Goal: Task Accomplishment & Management: Manage account settings

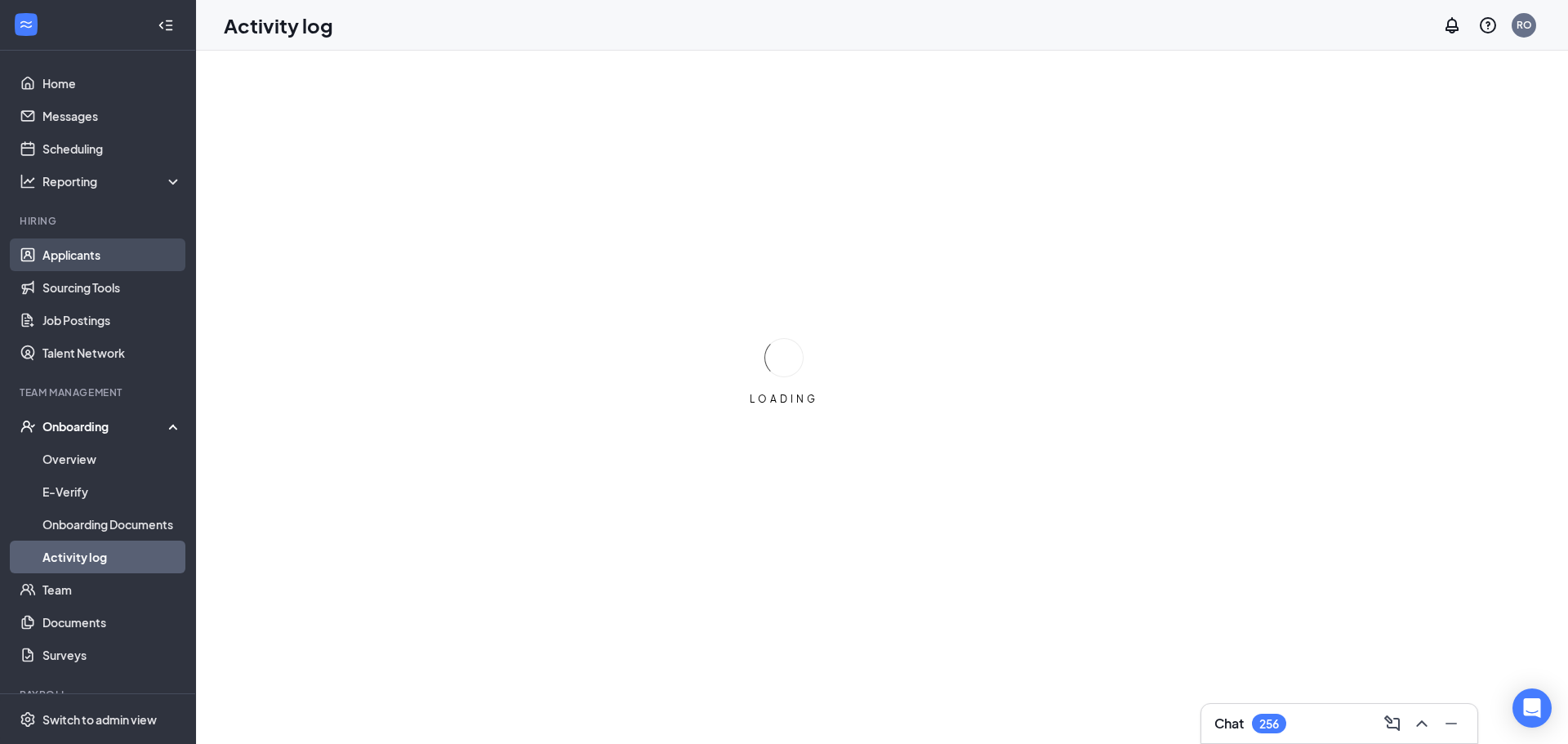
click at [48, 259] on link "Applicants" at bounding box center [112, 254] width 140 height 33
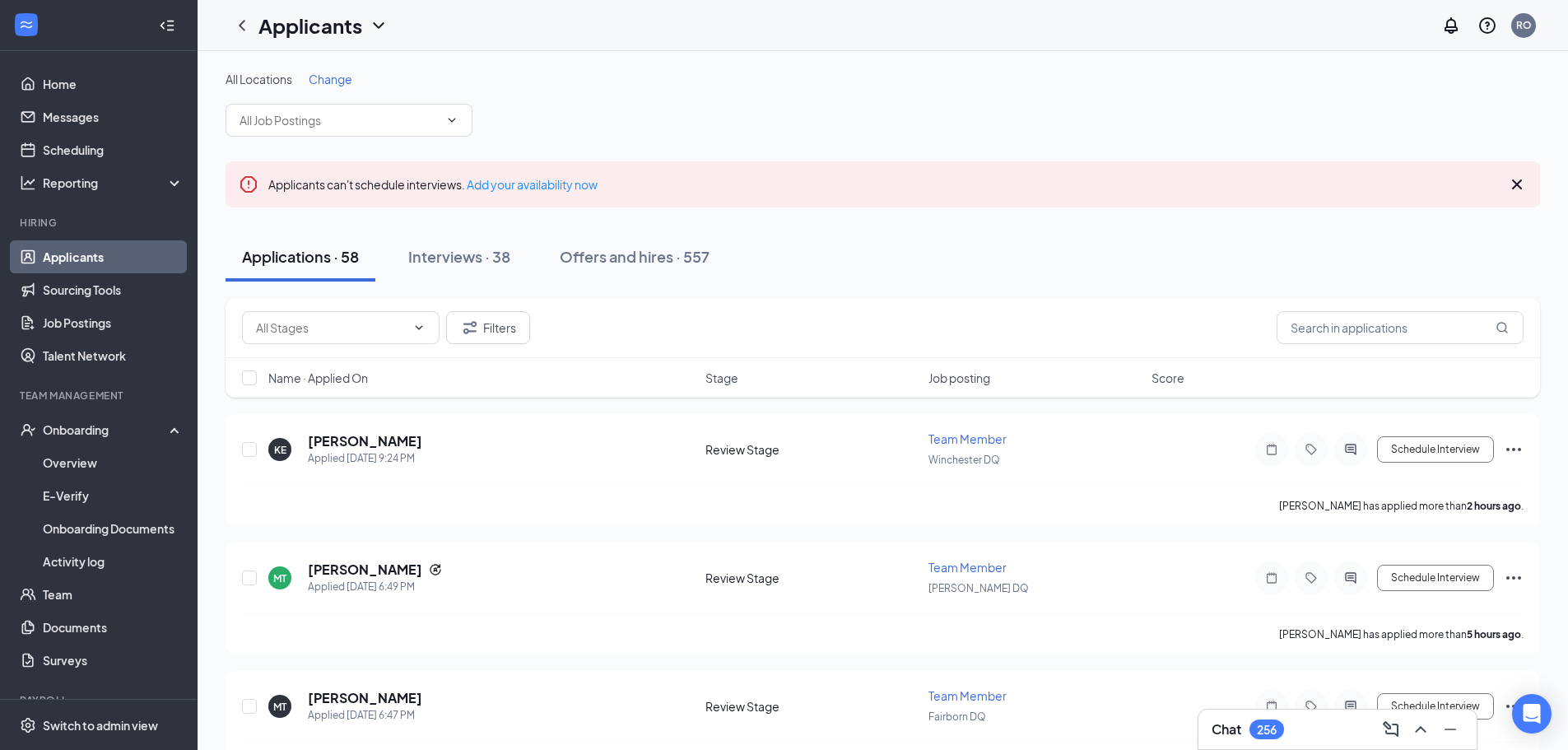
click at [324, 80] on span "Change" at bounding box center [330, 78] width 43 height 14
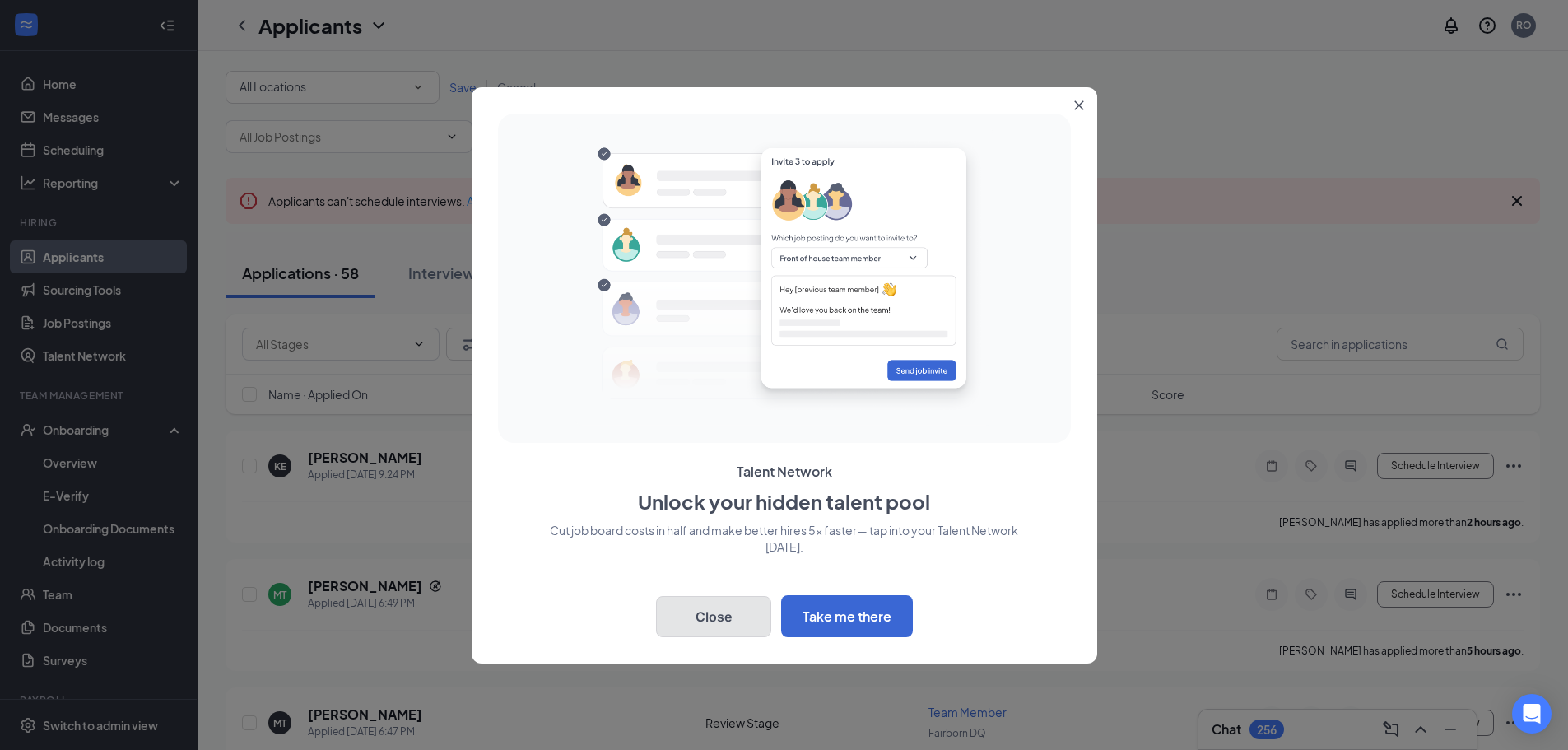
click at [692, 620] on button "Close" at bounding box center [714, 617] width 116 height 41
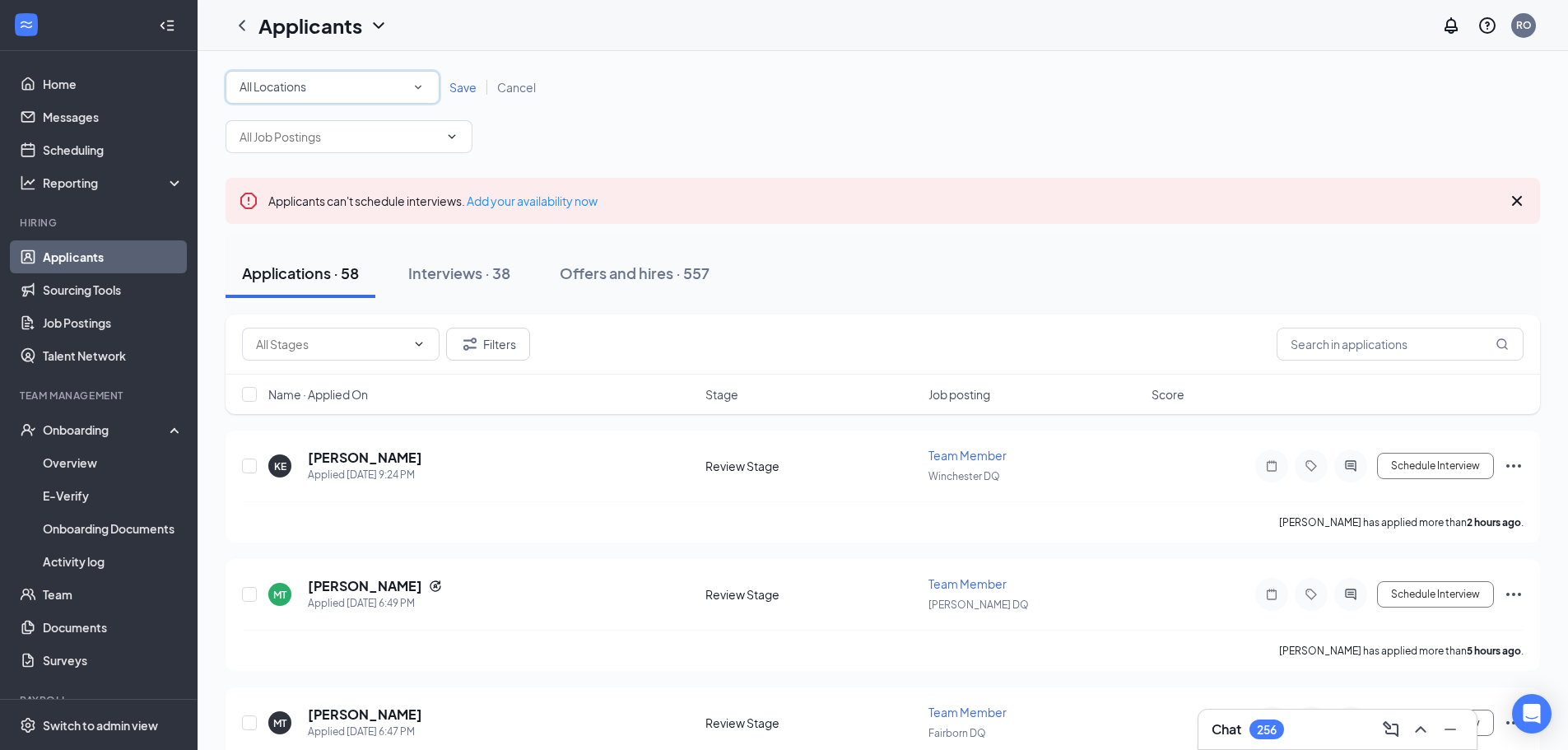
click at [332, 84] on div "All Locations" at bounding box center [332, 87] width 186 height 20
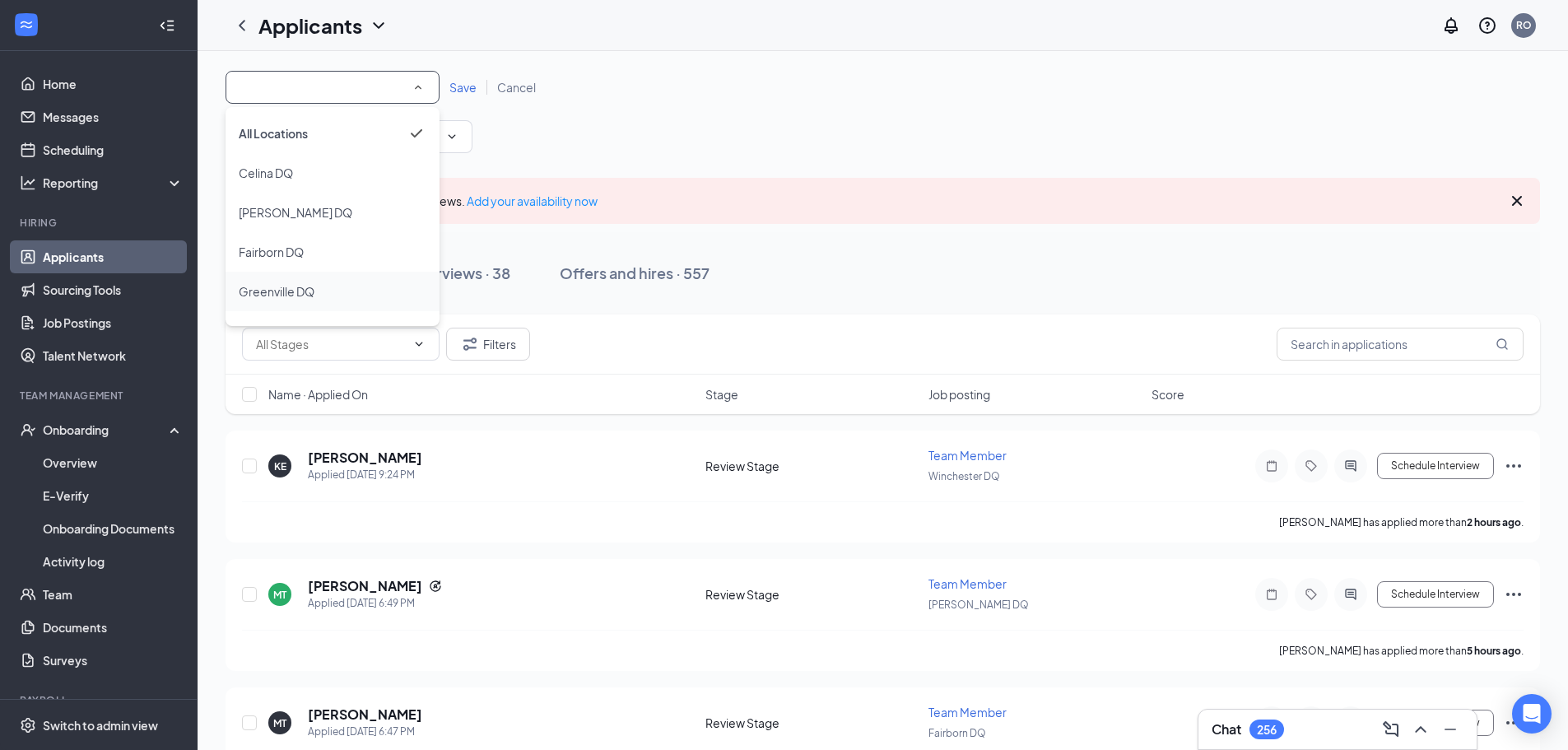
click at [274, 285] on span "Greenville DQ" at bounding box center [277, 291] width 76 height 14
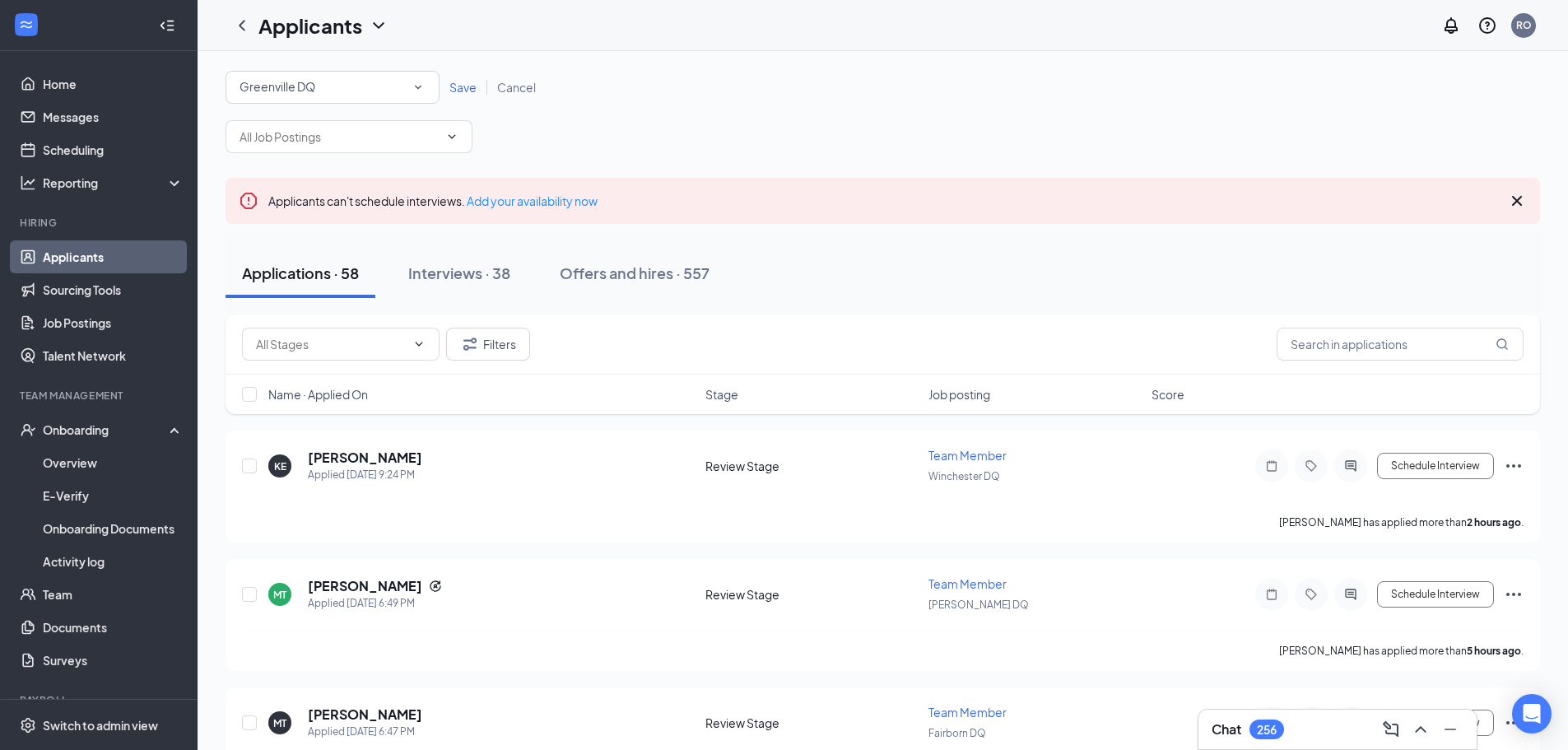
click at [468, 86] on span "Save" at bounding box center [463, 87] width 27 height 14
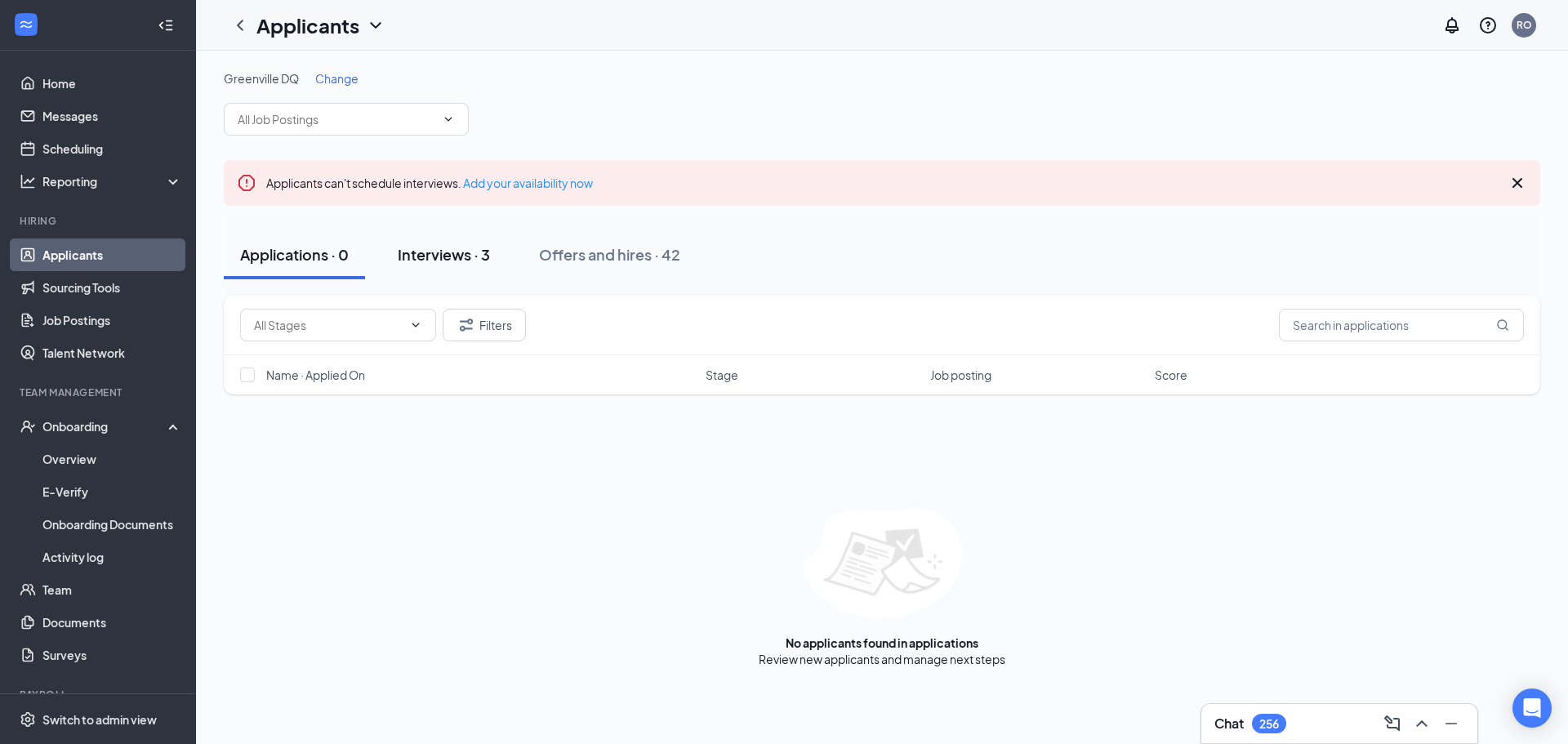
click at [459, 261] on div "Interviews · 3" at bounding box center [444, 253] width 93 height 20
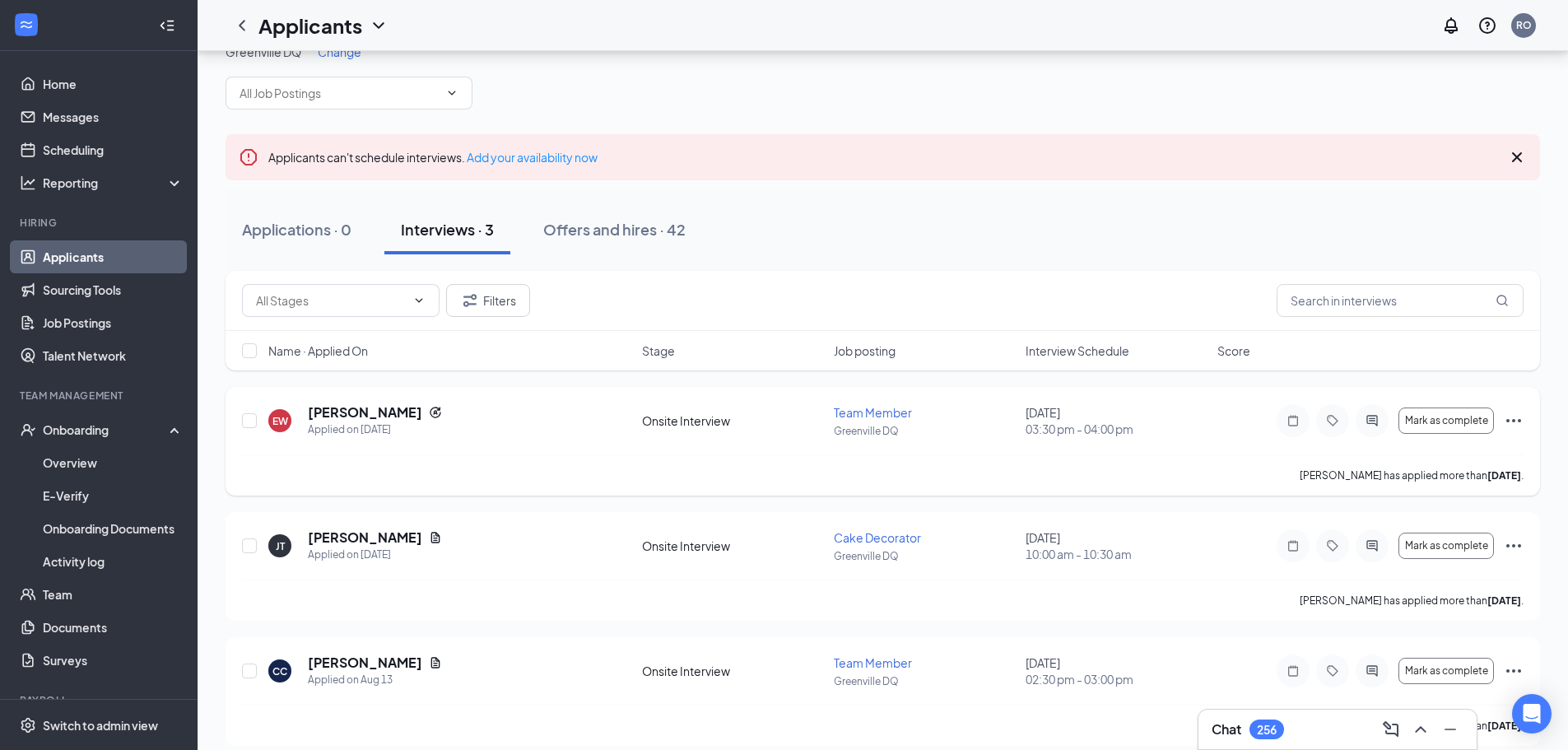
scroll to position [42, 0]
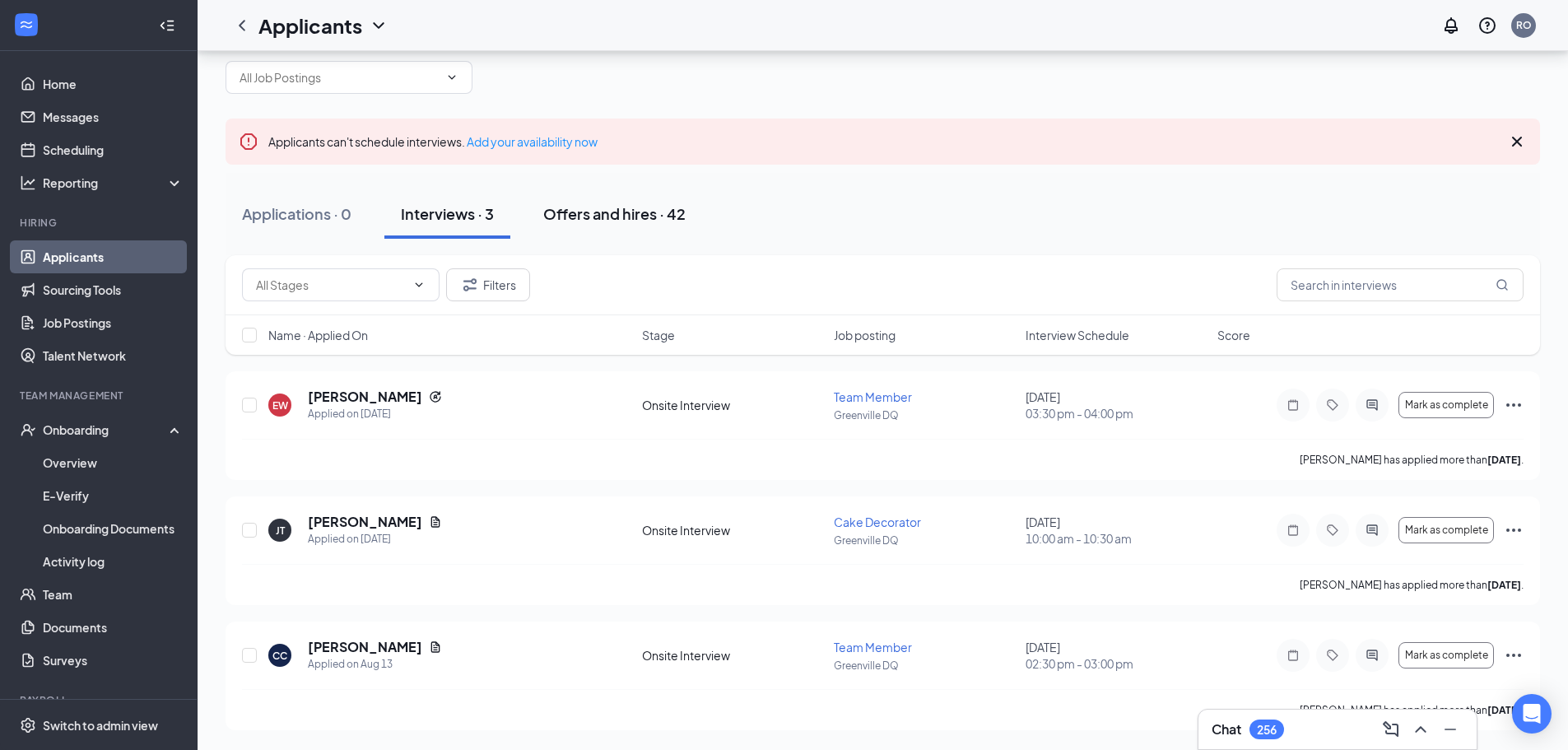
click at [610, 220] on div "Offers and hires · 42" at bounding box center [615, 213] width 143 height 20
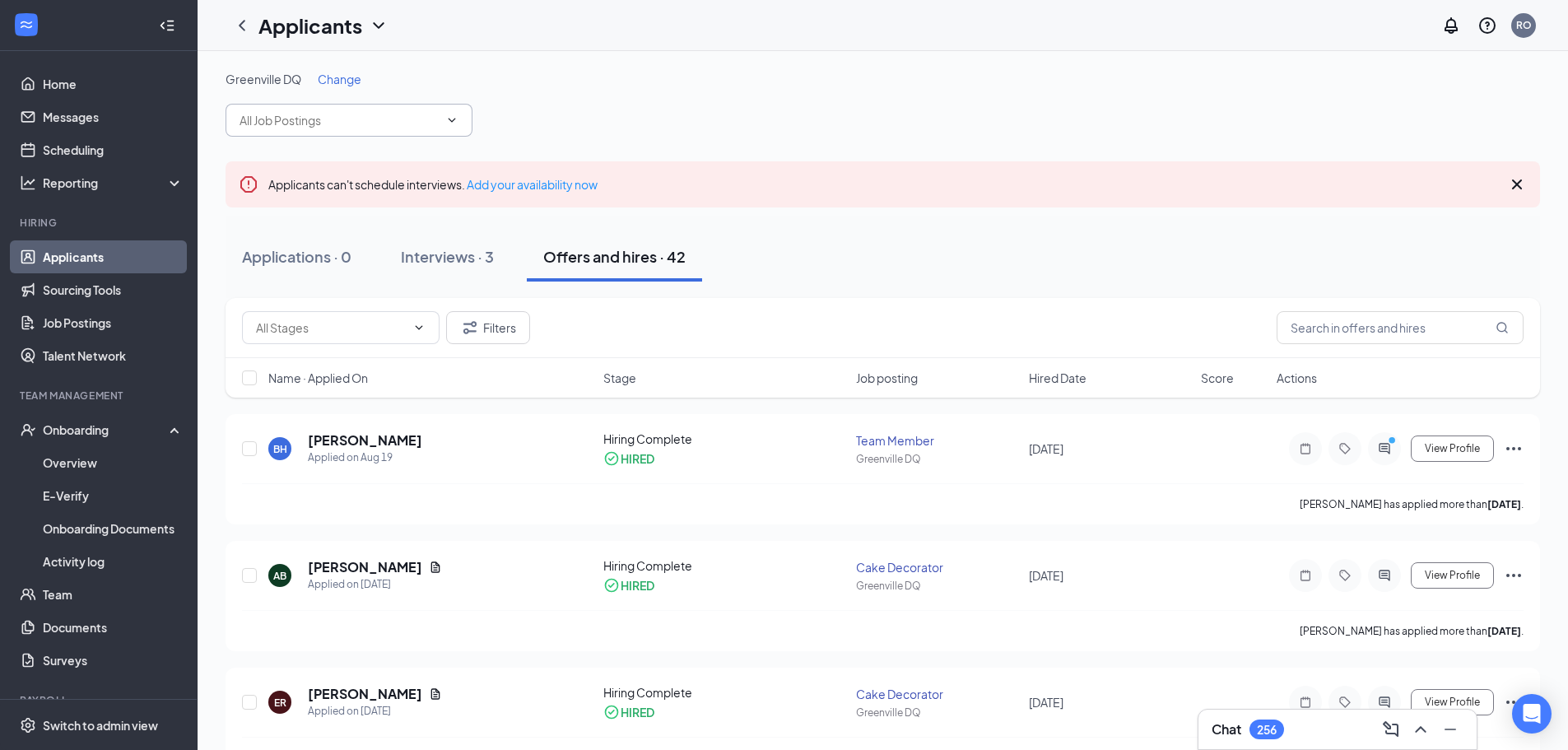
click at [447, 114] on icon "ChevronDown" at bounding box center [452, 121] width 13 height 13
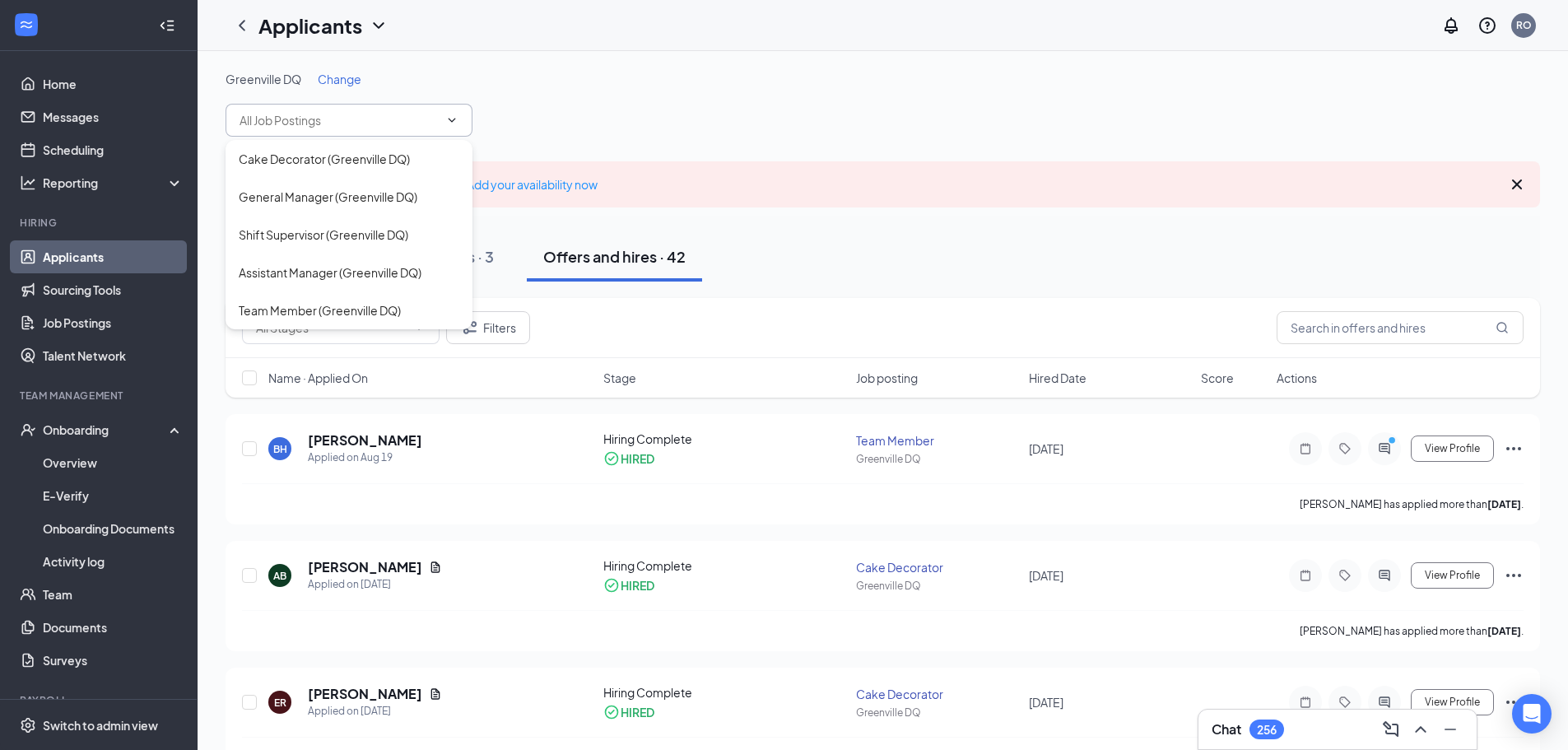
click at [487, 82] on div "Greenville DQ Change" at bounding box center [883, 78] width 1315 height 16
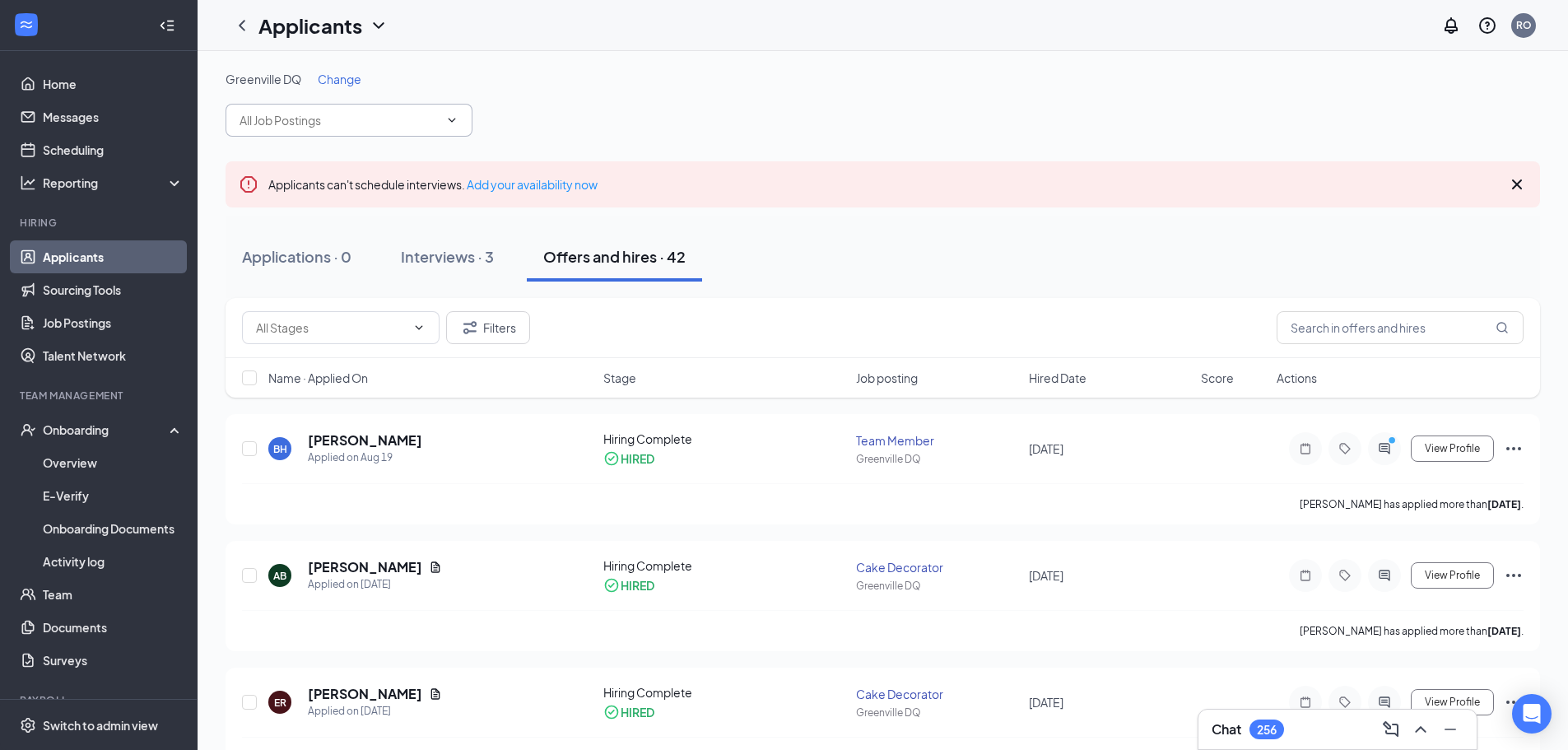
click at [341, 82] on span "Change" at bounding box center [339, 78] width 43 height 14
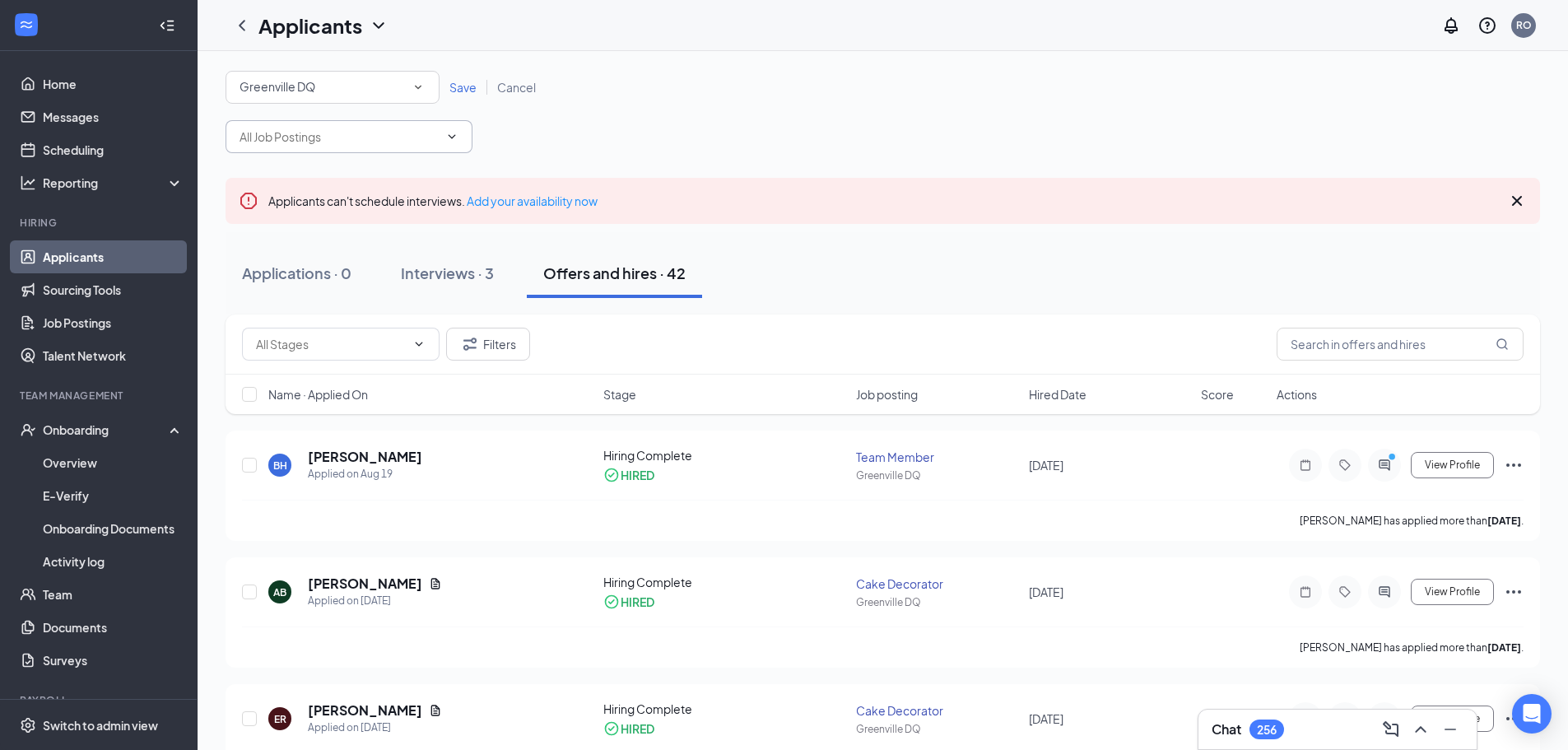
click at [312, 89] on span "Greenville DQ" at bounding box center [278, 86] width 76 height 14
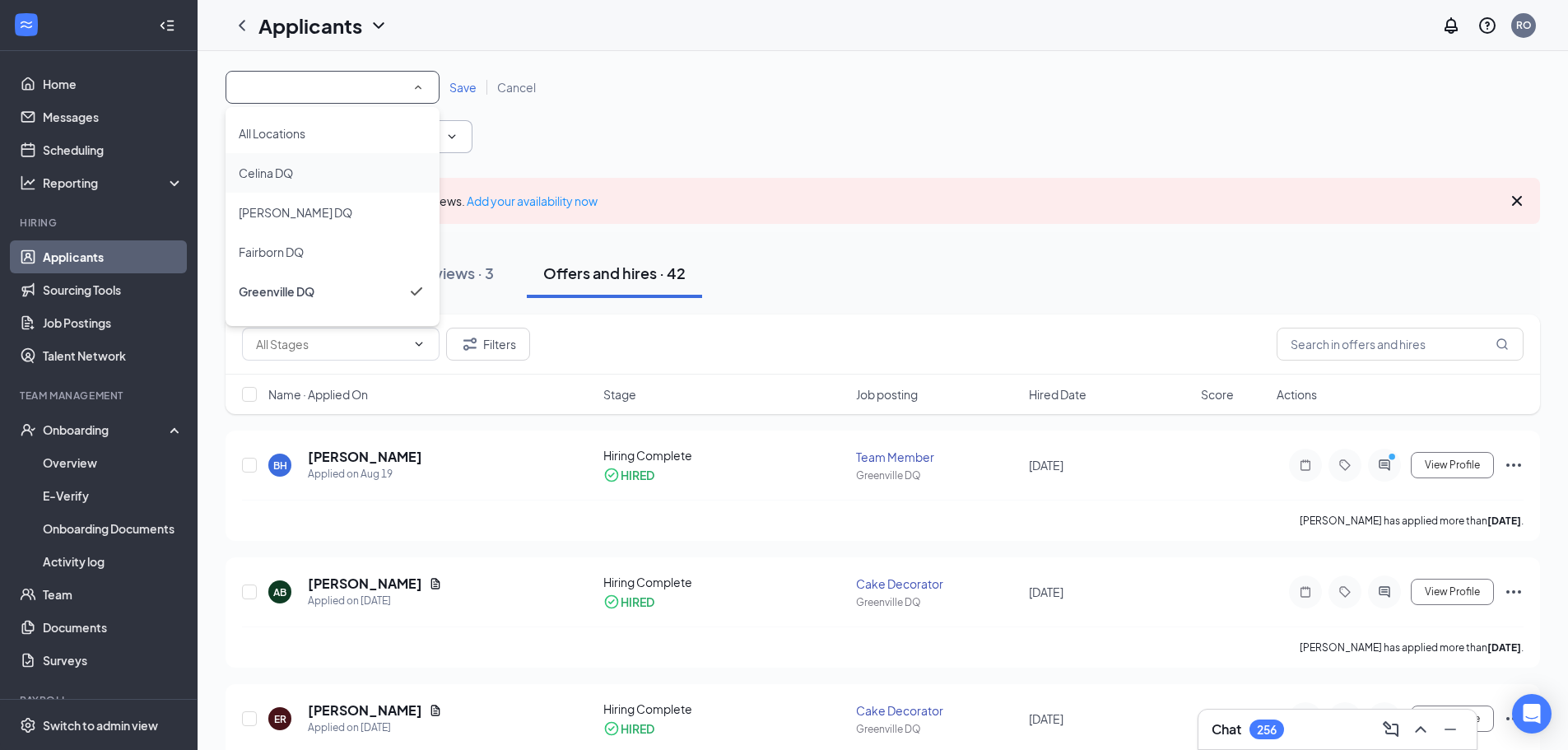
click at [291, 173] on span "Celina DQ" at bounding box center [266, 173] width 54 height 14
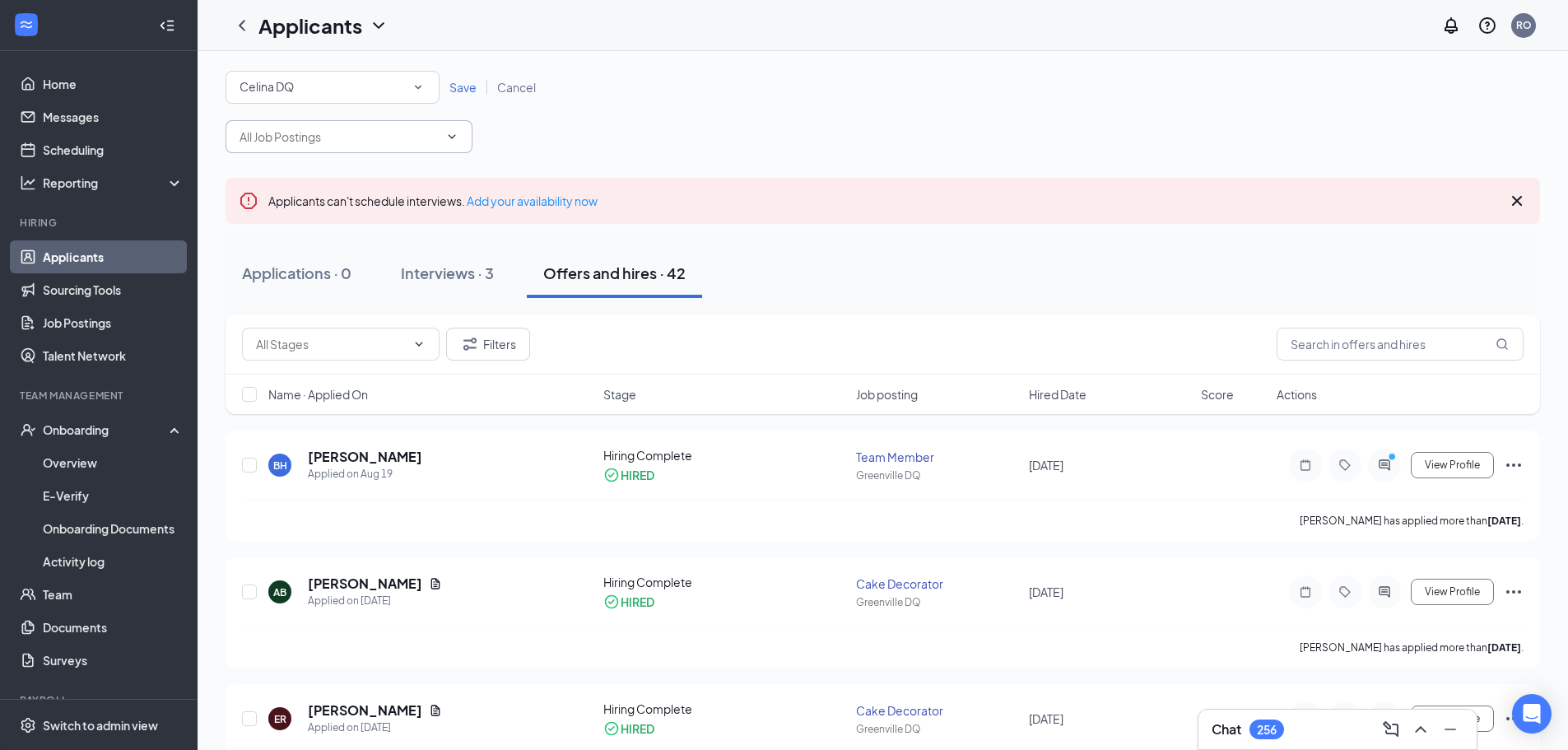
click at [456, 94] on span "Save" at bounding box center [463, 87] width 27 height 14
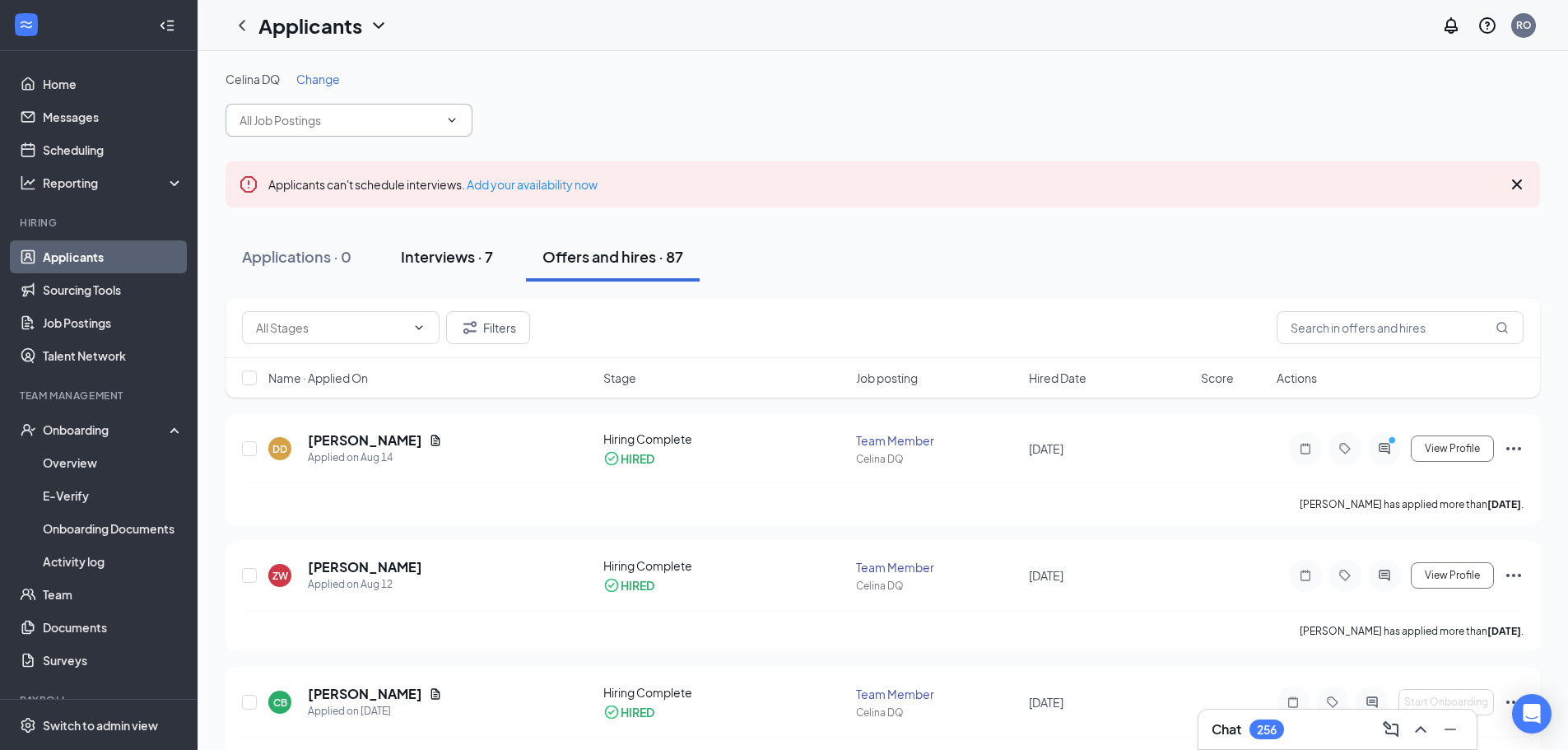
click at [455, 252] on div "Interviews · 7" at bounding box center [447, 255] width 93 height 20
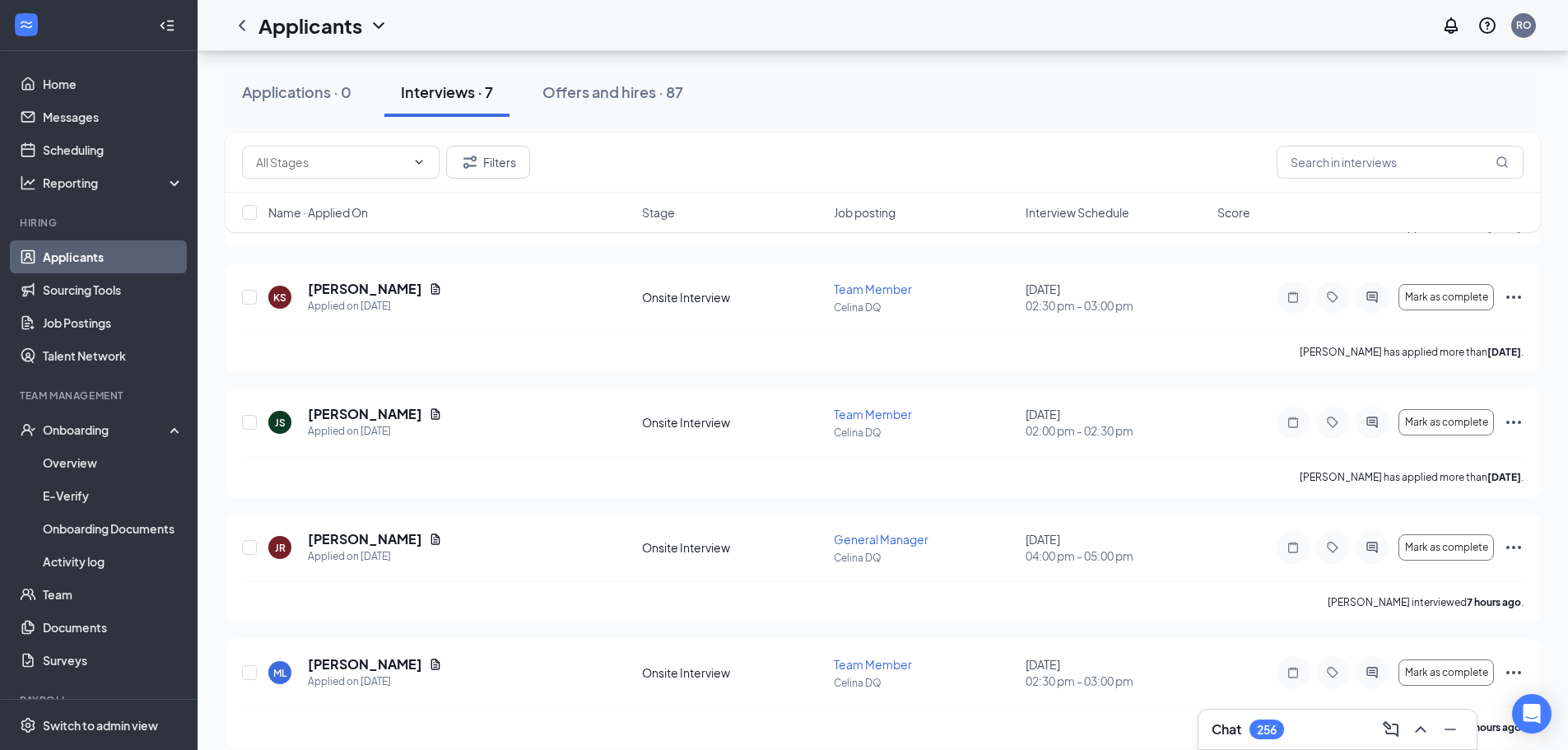
scroll to position [544, 0]
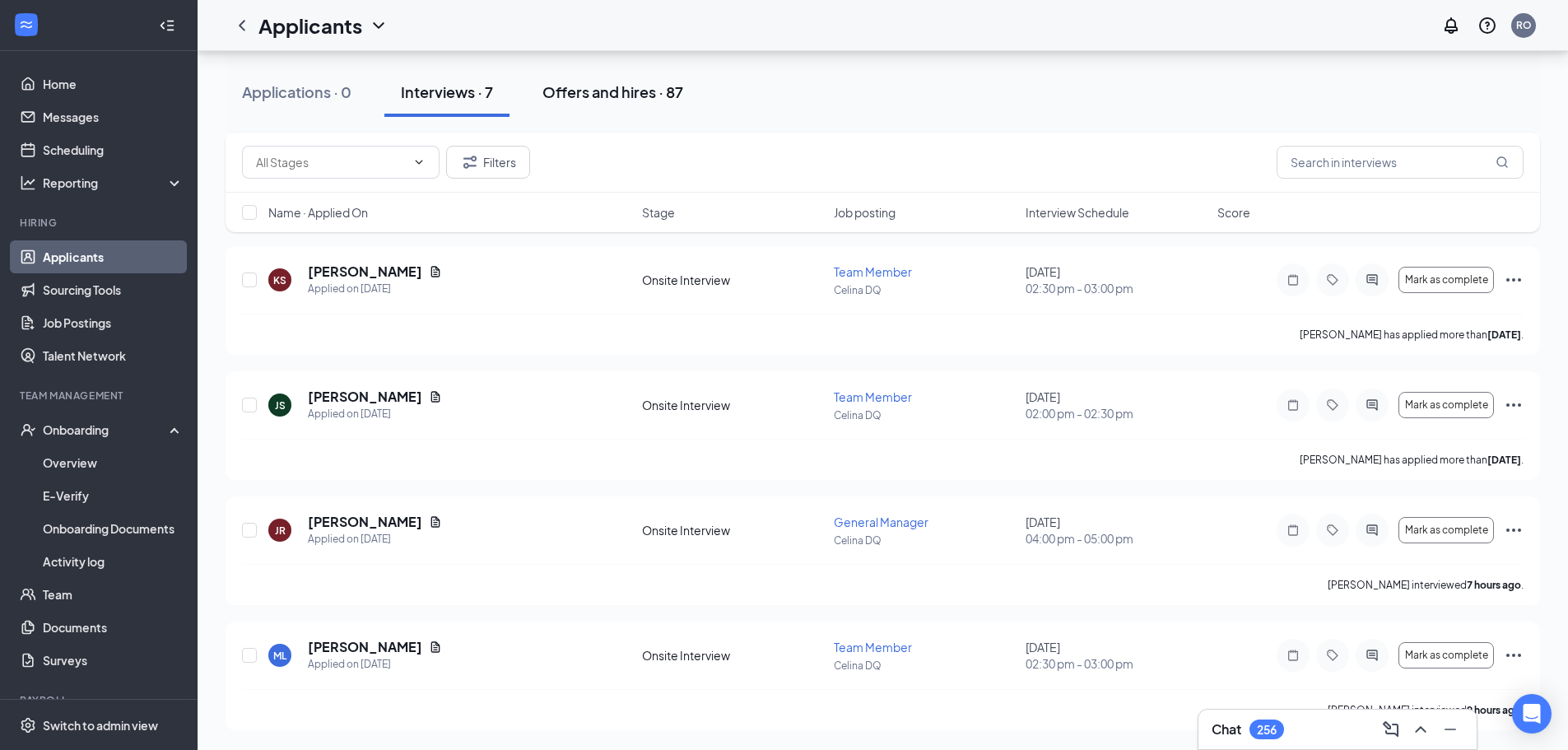
click at [596, 98] on div "Offers and hires · 87" at bounding box center [613, 92] width 141 height 20
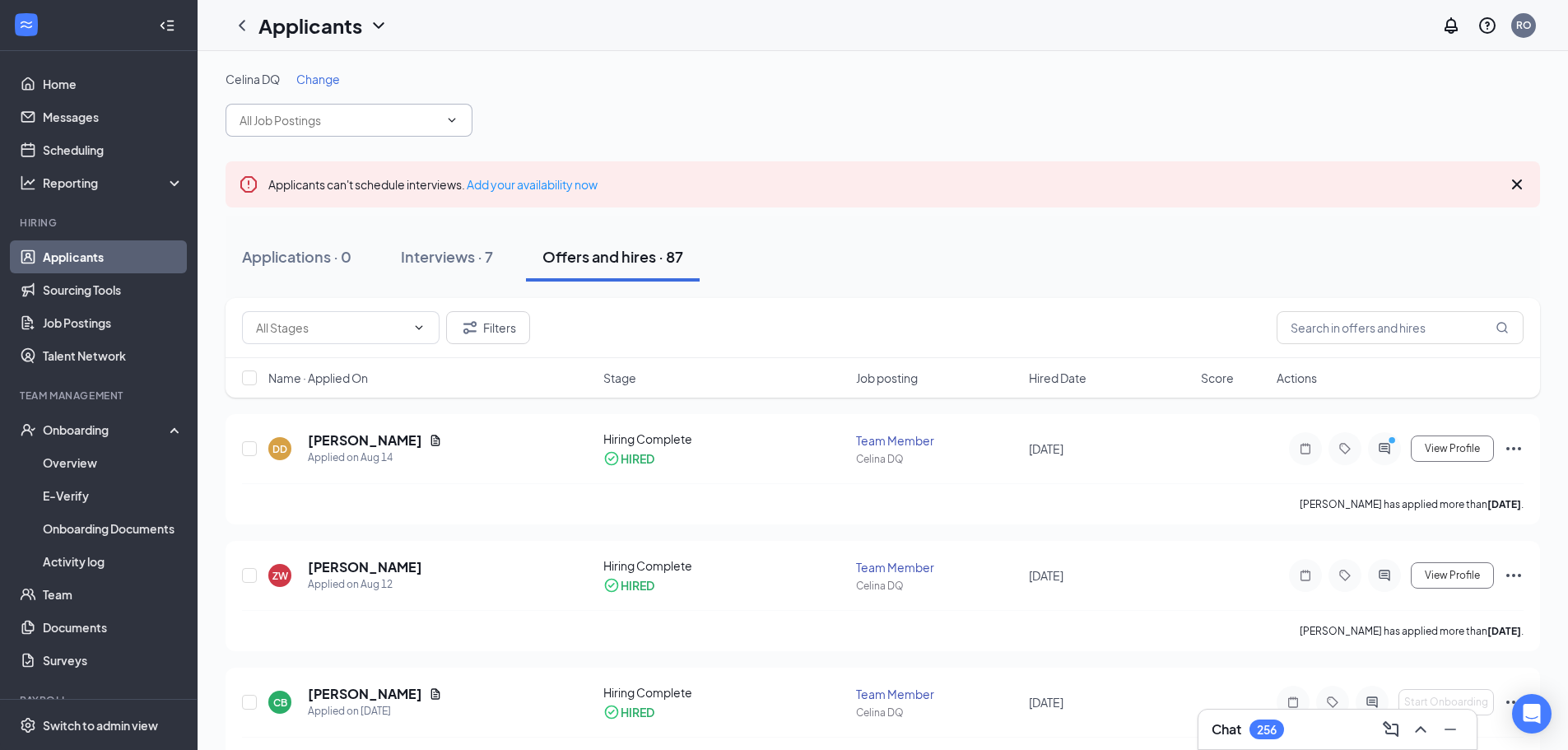
click at [314, 77] on span "Change" at bounding box center [318, 78] width 43 height 14
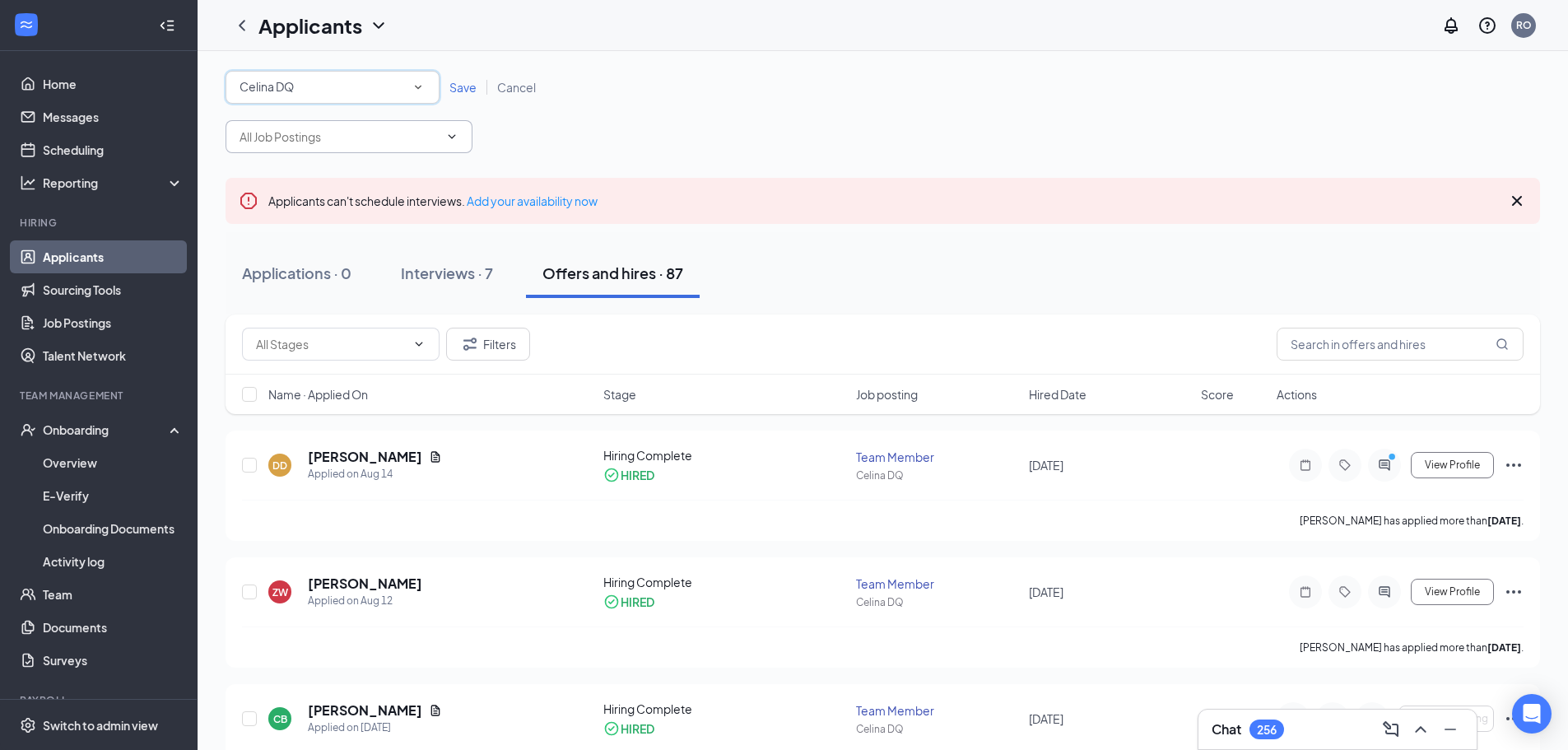
click at [311, 88] on div "Celina DQ" at bounding box center [332, 87] width 186 height 20
click at [282, 213] on span "[PERSON_NAME] DQ" at bounding box center [296, 212] width 114 height 14
click at [465, 88] on span "Save" at bounding box center [463, 87] width 27 height 14
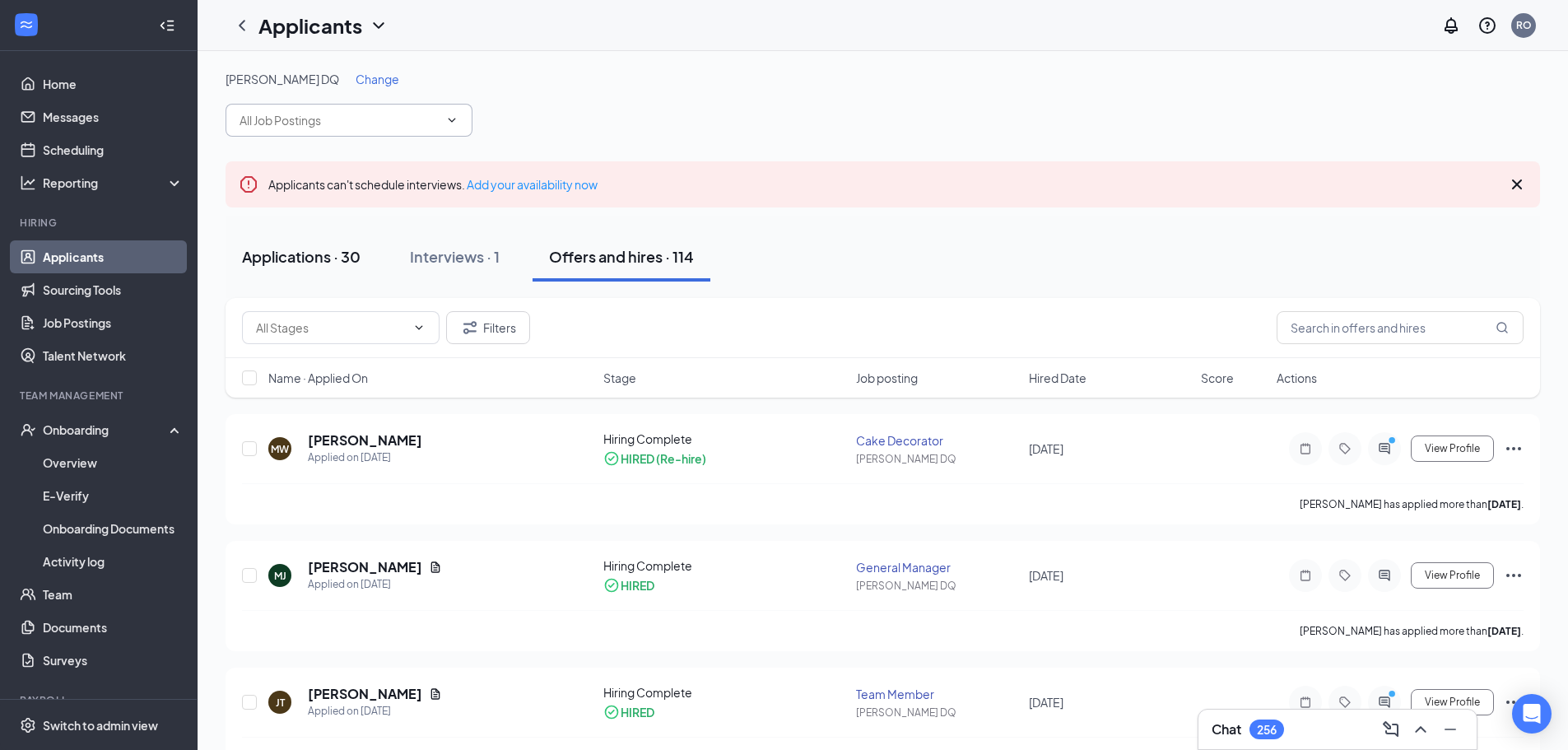
click at [285, 263] on div "Applications · 30" at bounding box center [301, 255] width 119 height 20
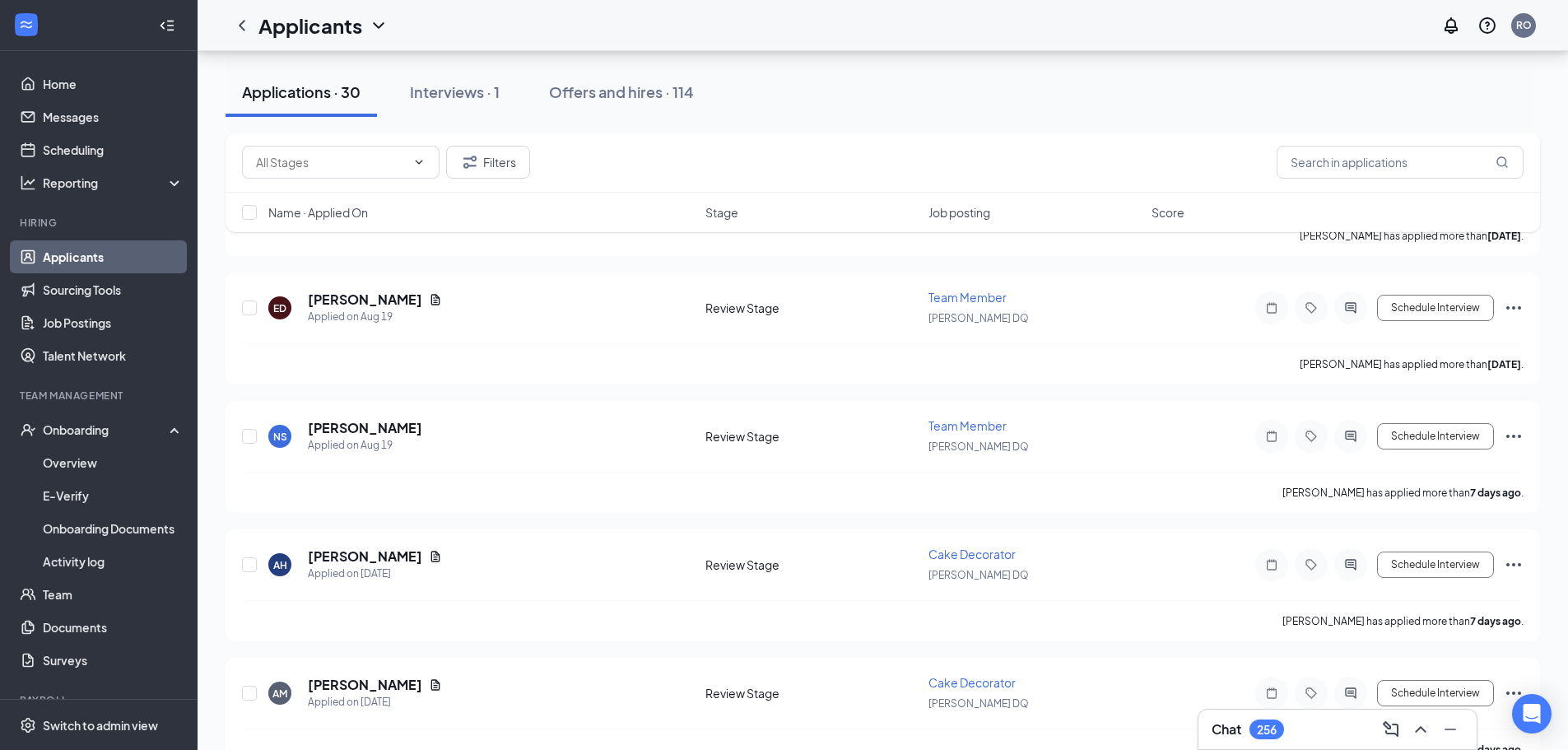
scroll to position [2059, 0]
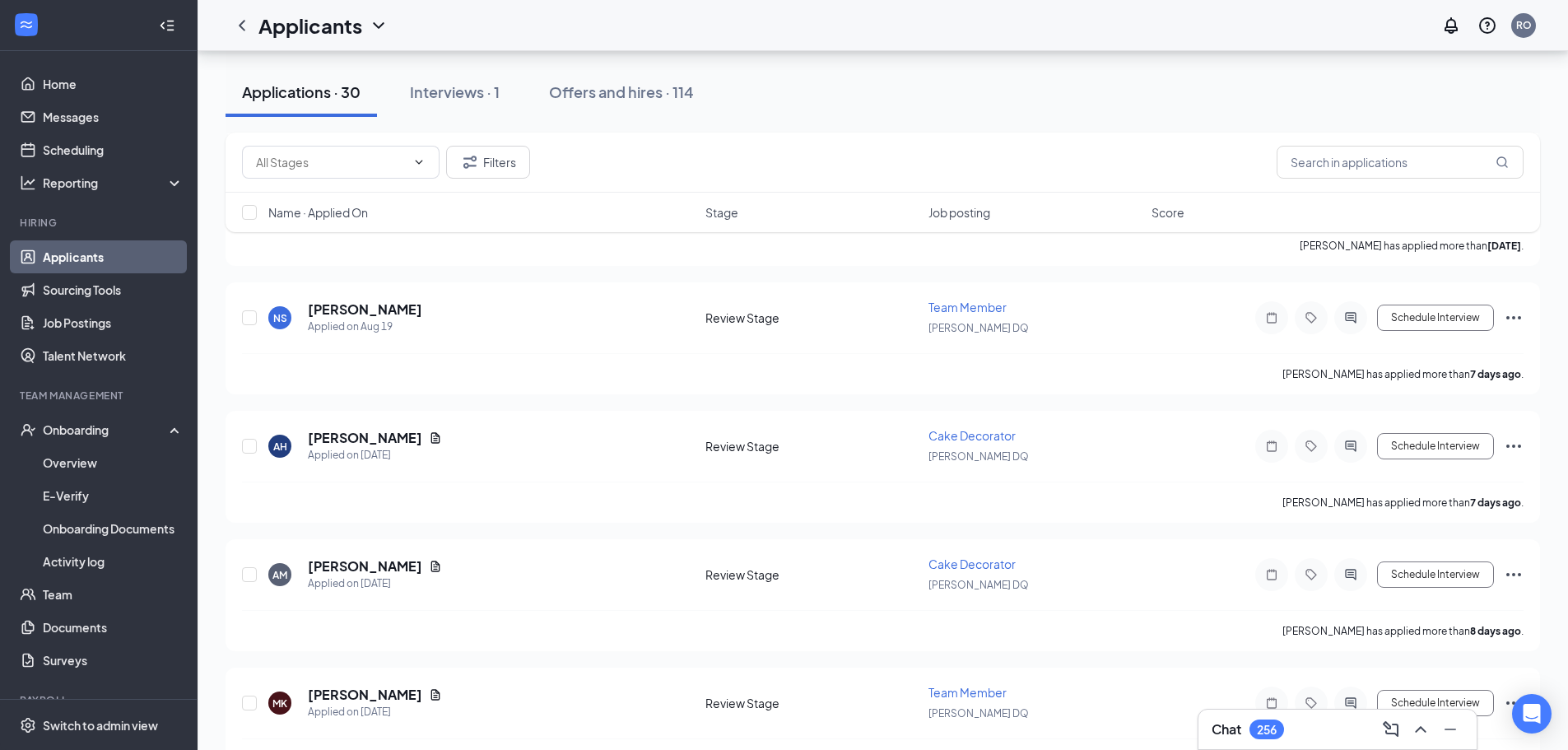
click at [470, 99] on div "Interviews · 1" at bounding box center [454, 92] width 90 height 20
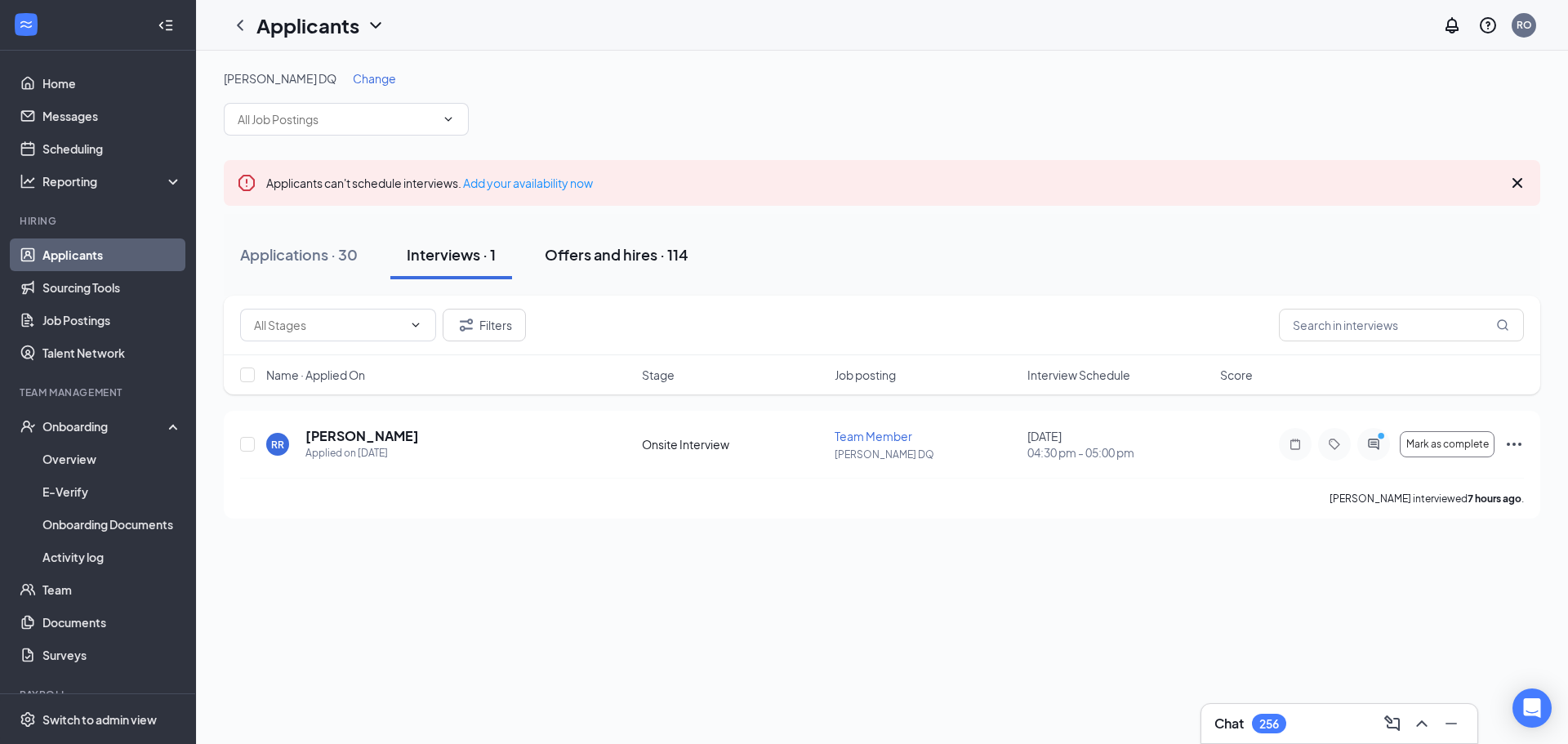
click at [620, 249] on div "Offers and hires · 114" at bounding box center [617, 253] width 143 height 20
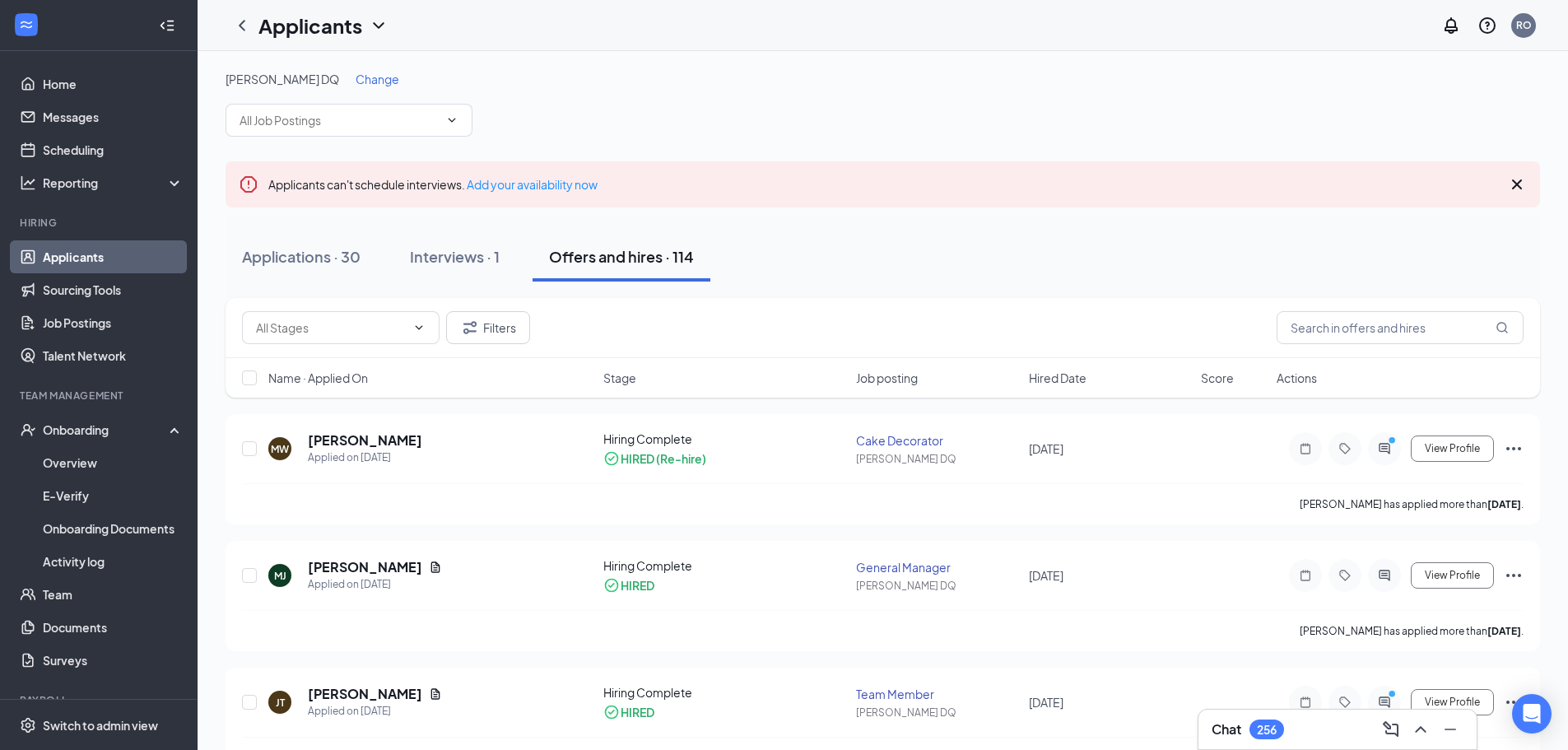
click at [356, 74] on span "Change" at bounding box center [377, 78] width 43 height 14
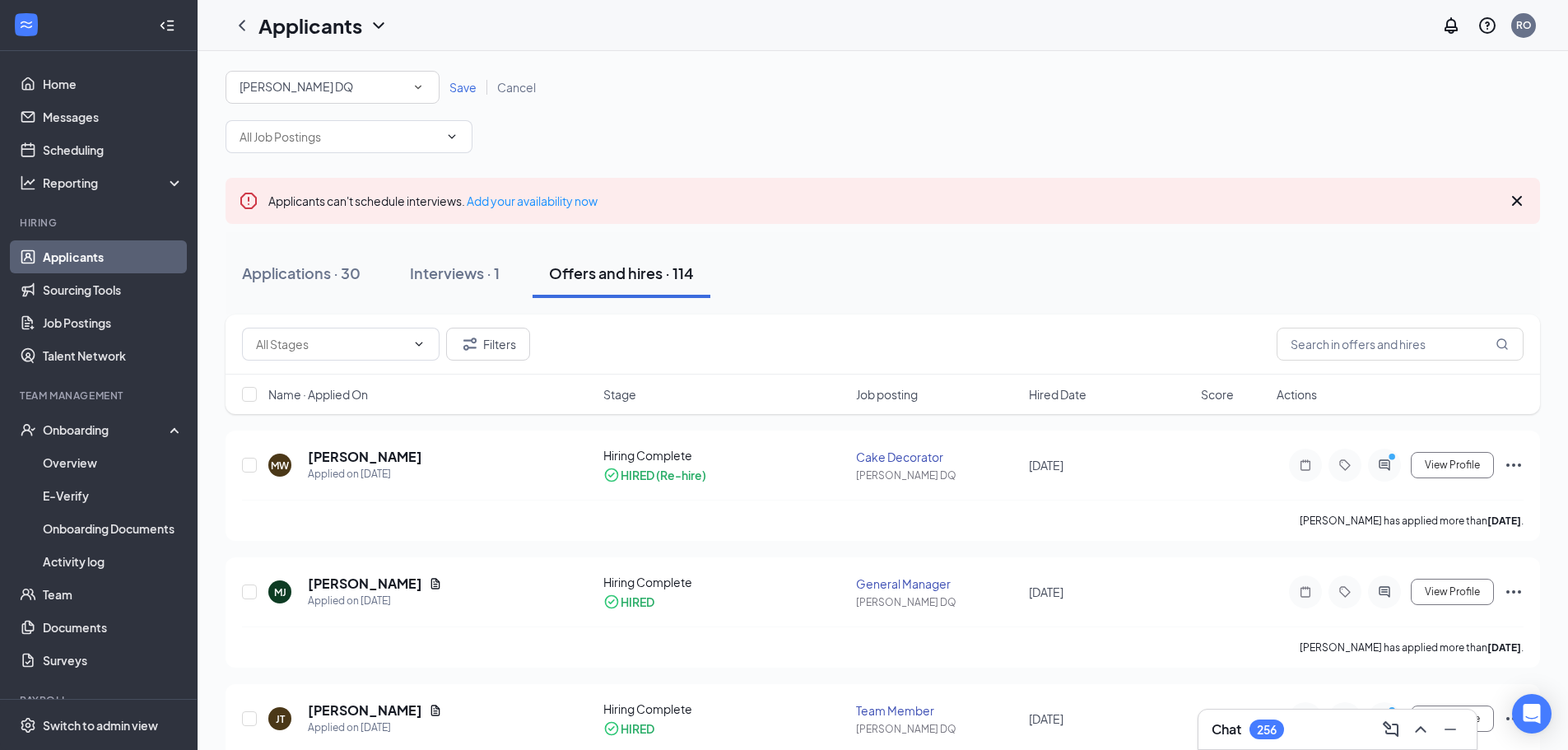
click at [316, 74] on div "All Locations [PERSON_NAME] DQ" at bounding box center [332, 87] width 214 height 33
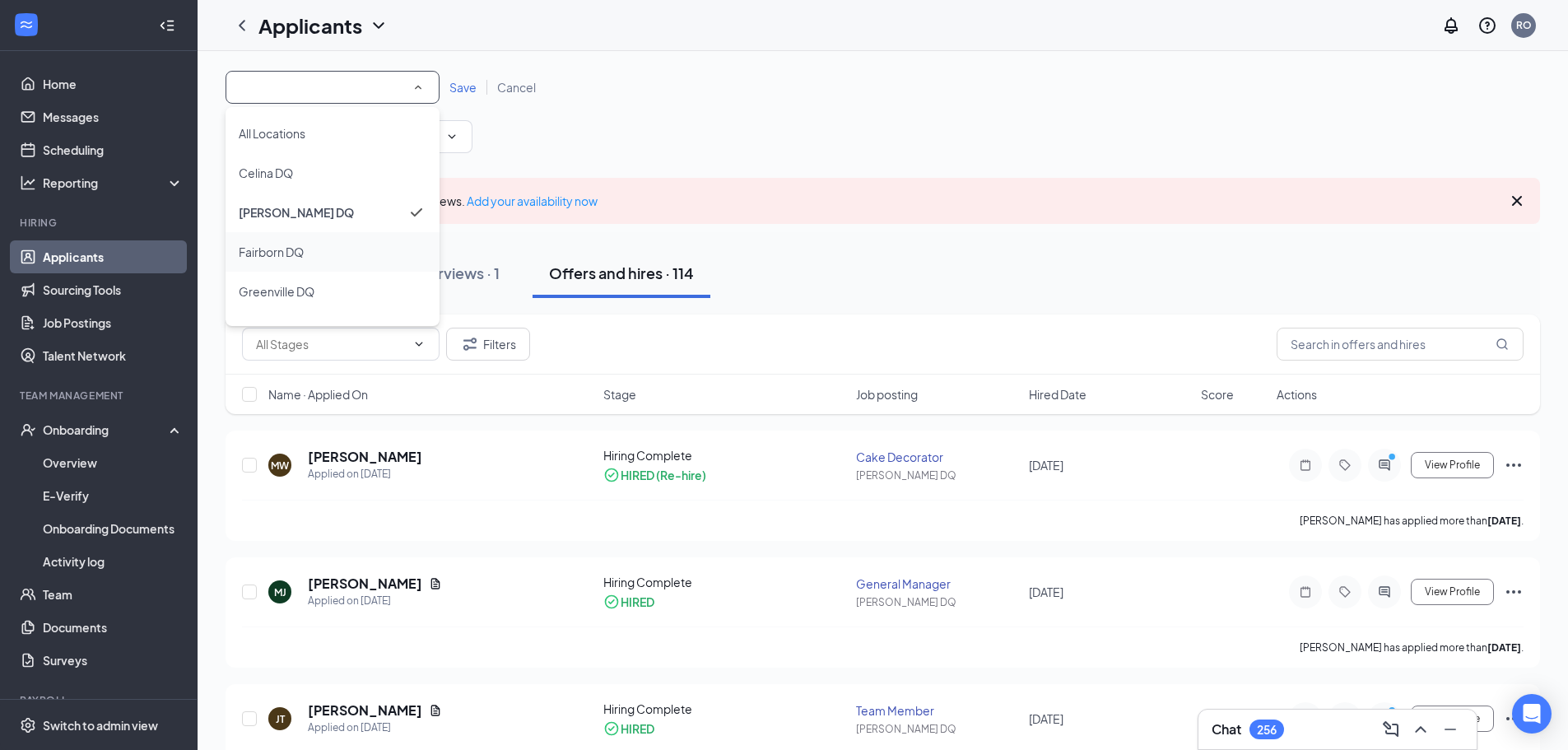
click at [274, 259] on span "Fairborn DQ" at bounding box center [271, 252] width 65 height 20
click at [467, 92] on span "Save" at bounding box center [463, 87] width 27 height 14
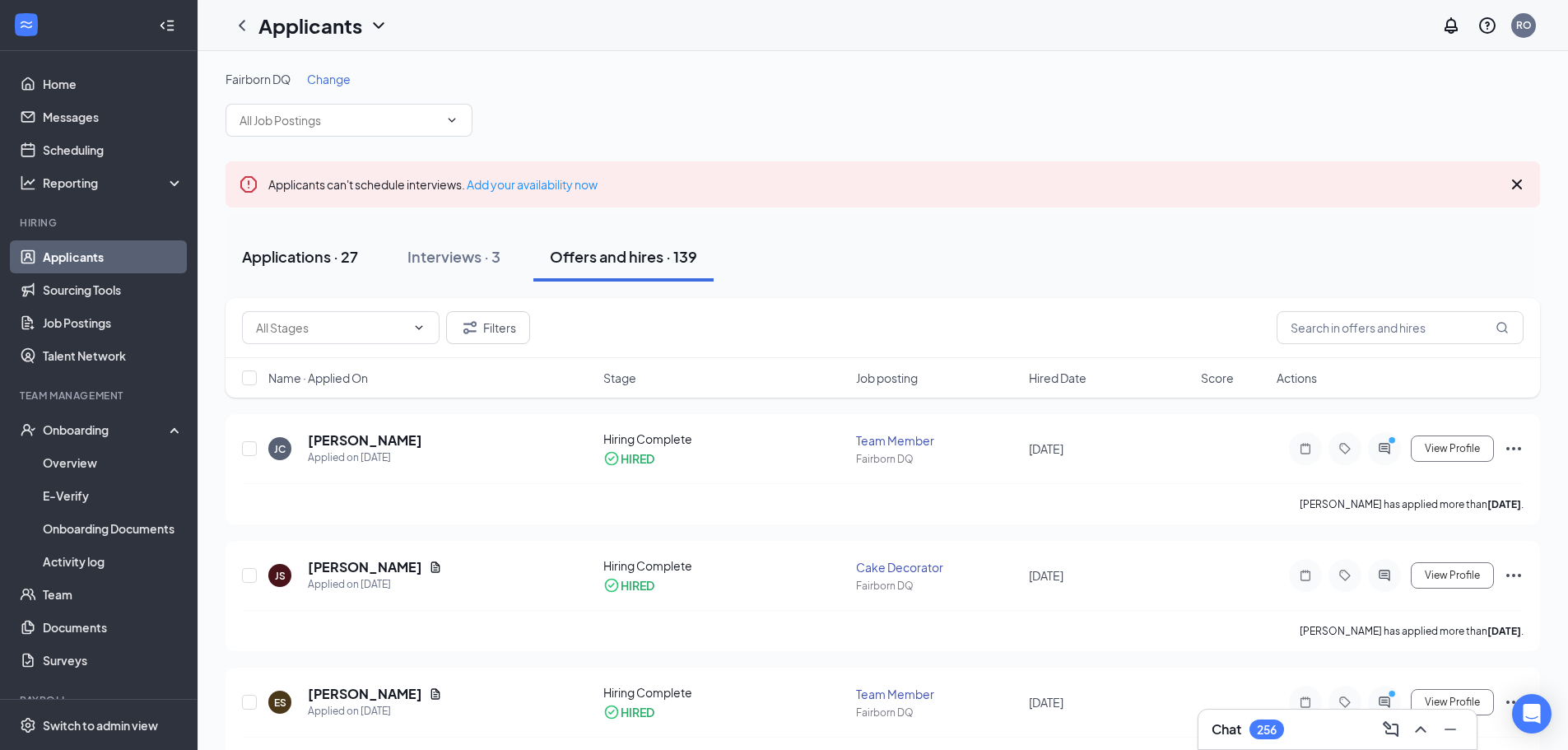
click at [310, 260] on div "Applications · 27" at bounding box center [300, 255] width 116 height 20
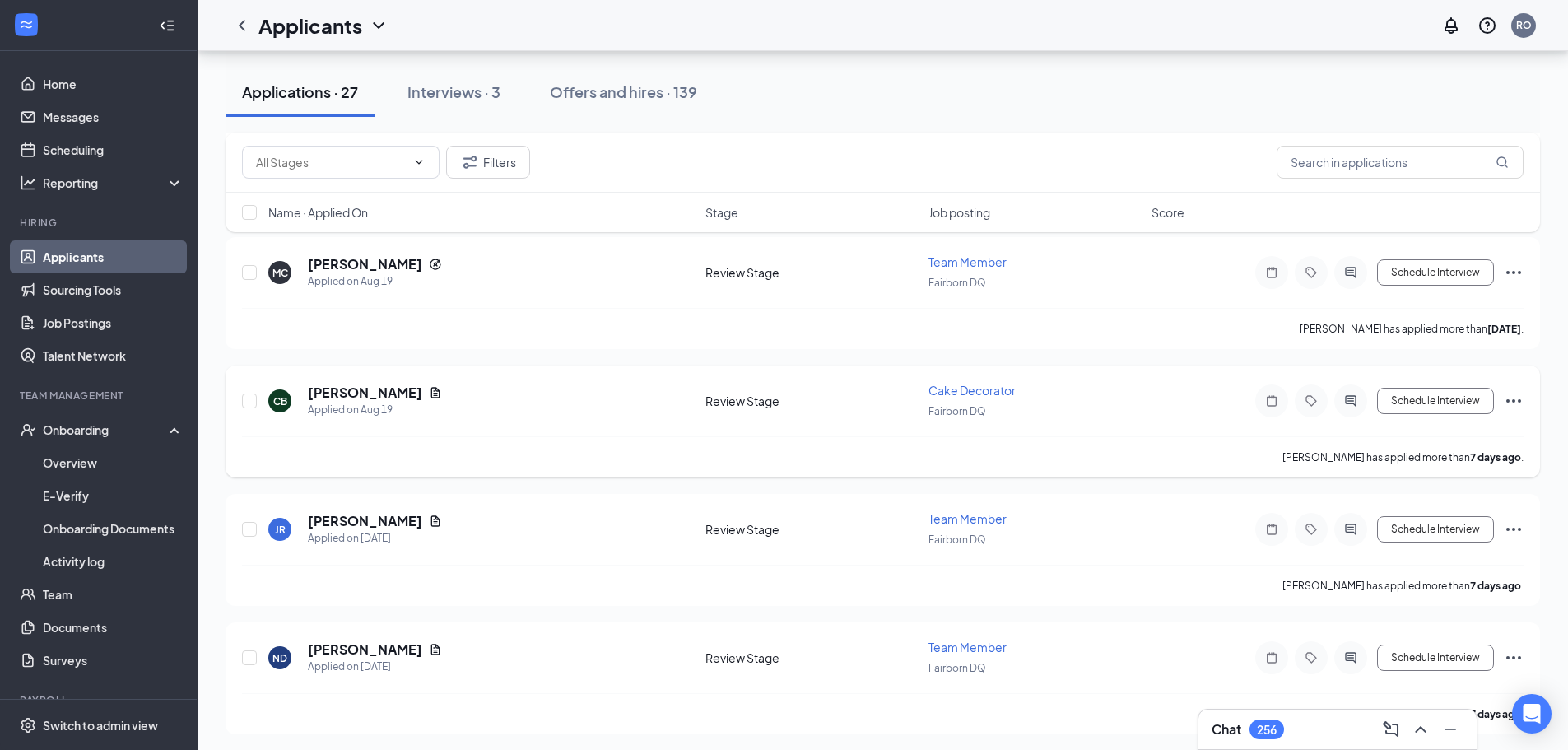
scroll to position [2636, 0]
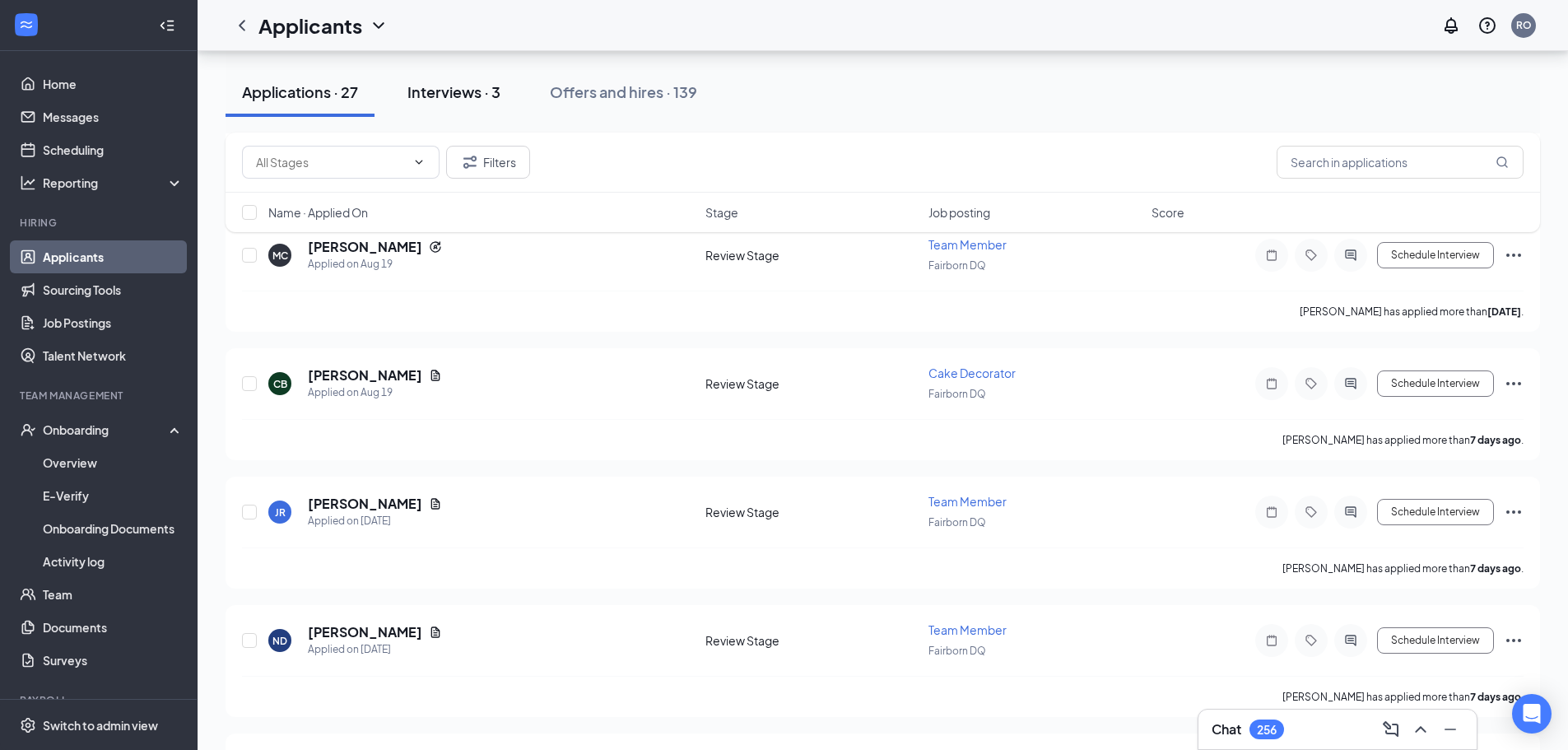
click at [468, 91] on div "Interviews · 3" at bounding box center [454, 92] width 93 height 20
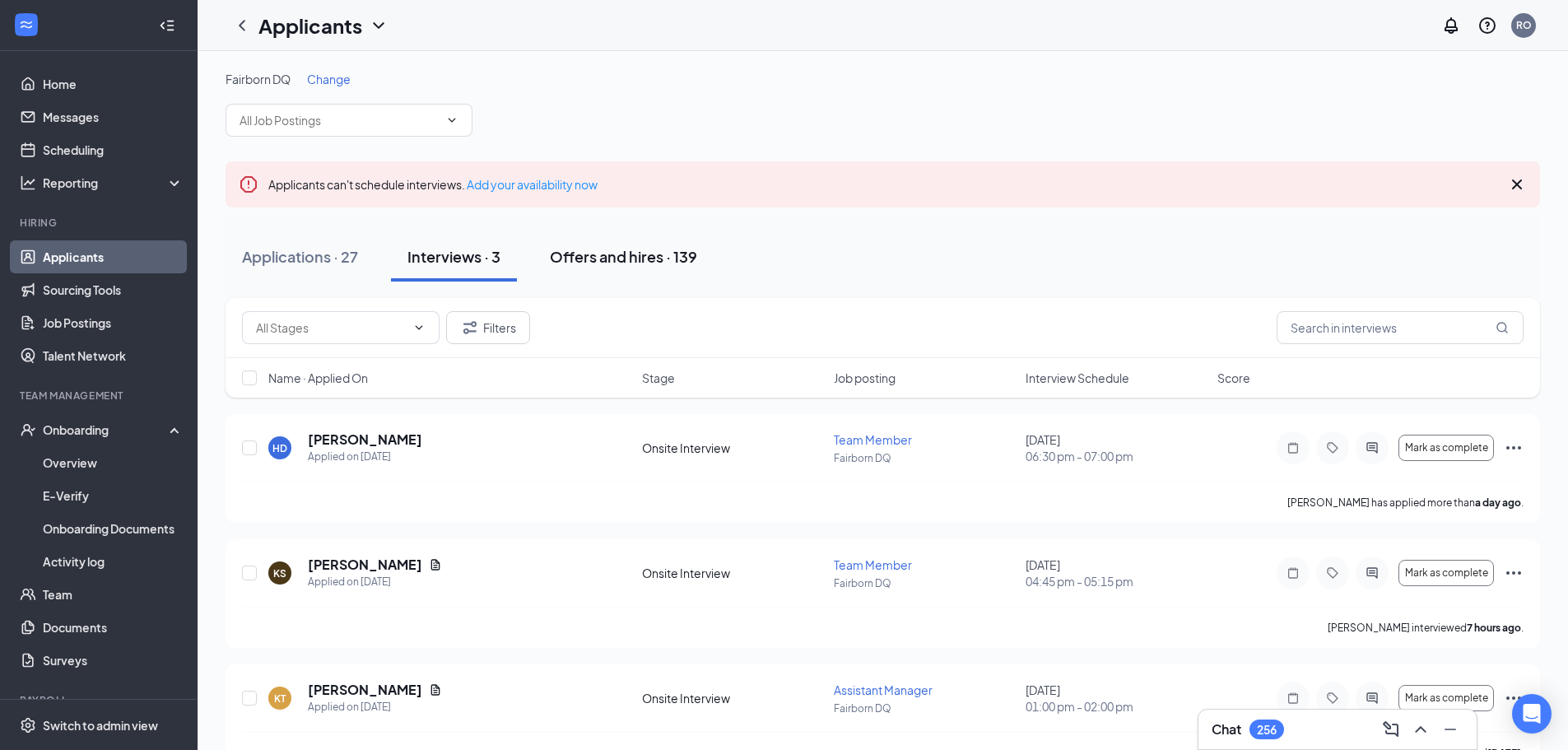
click at [584, 254] on div "Offers and hires · 139" at bounding box center [624, 255] width 147 height 20
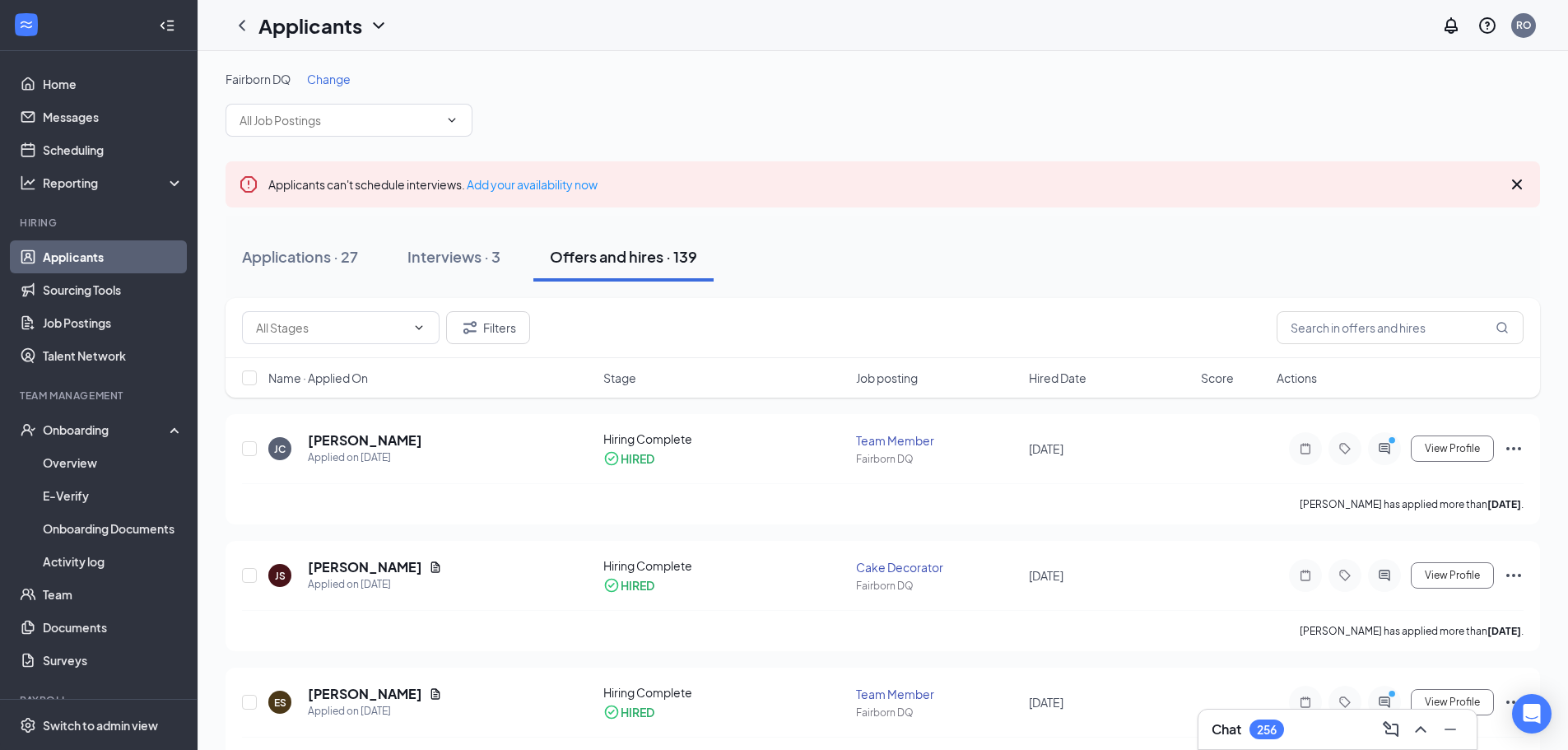
click at [342, 82] on span "Change" at bounding box center [329, 78] width 43 height 14
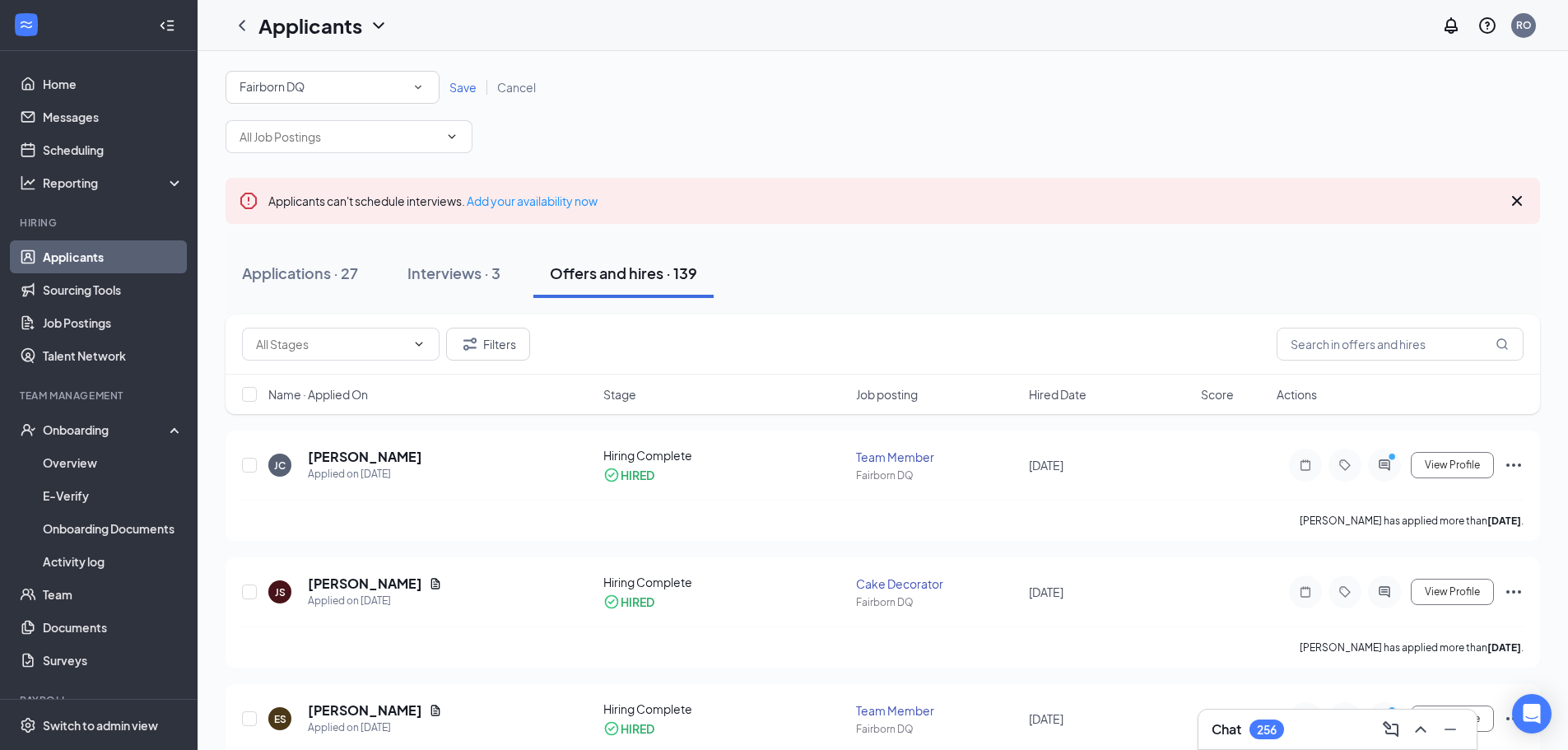
click at [323, 94] on div "Fairborn DQ" at bounding box center [332, 87] width 186 height 20
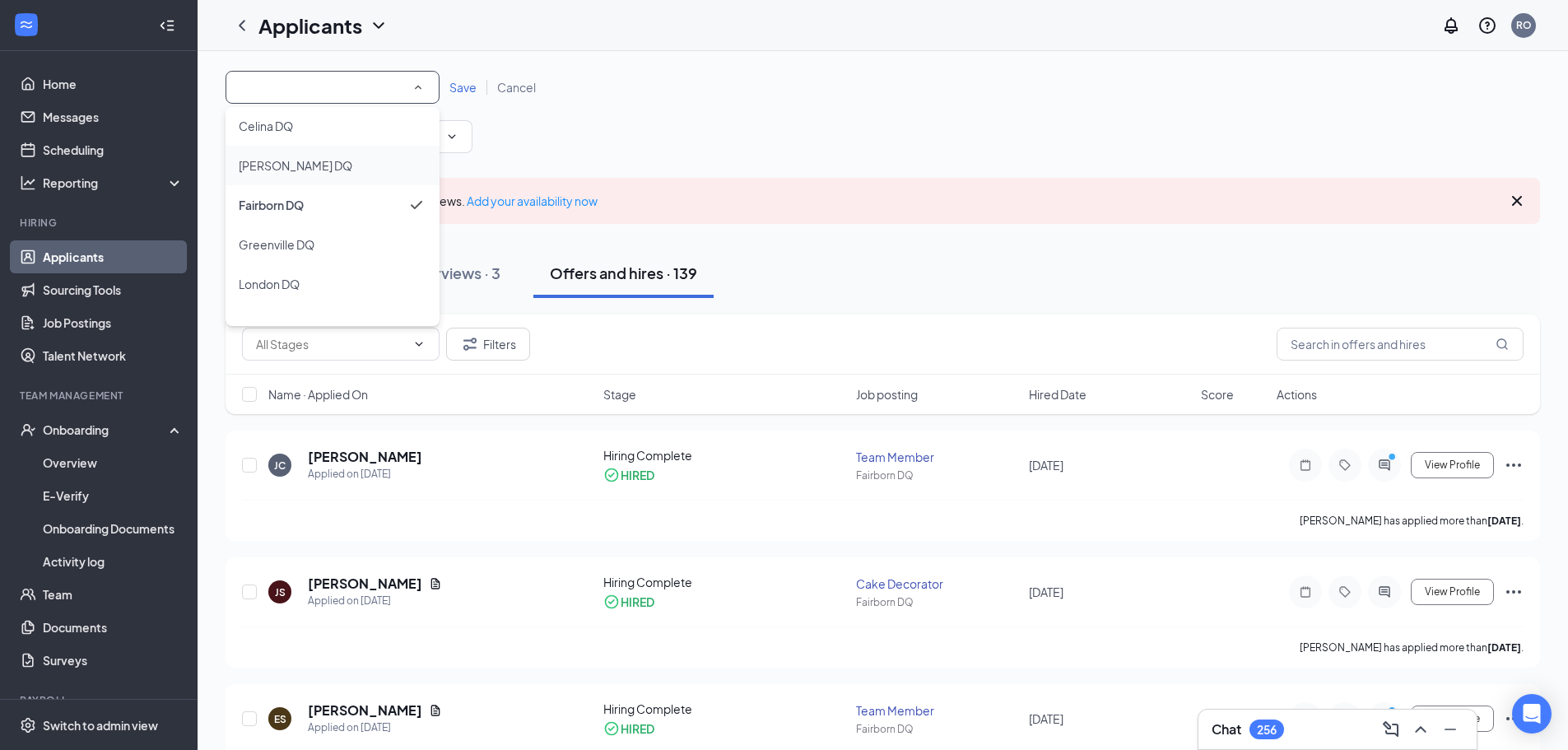
scroll to position [70, 0]
click at [294, 311] on li "Winchester DQ" at bounding box center [332, 299] width 214 height 40
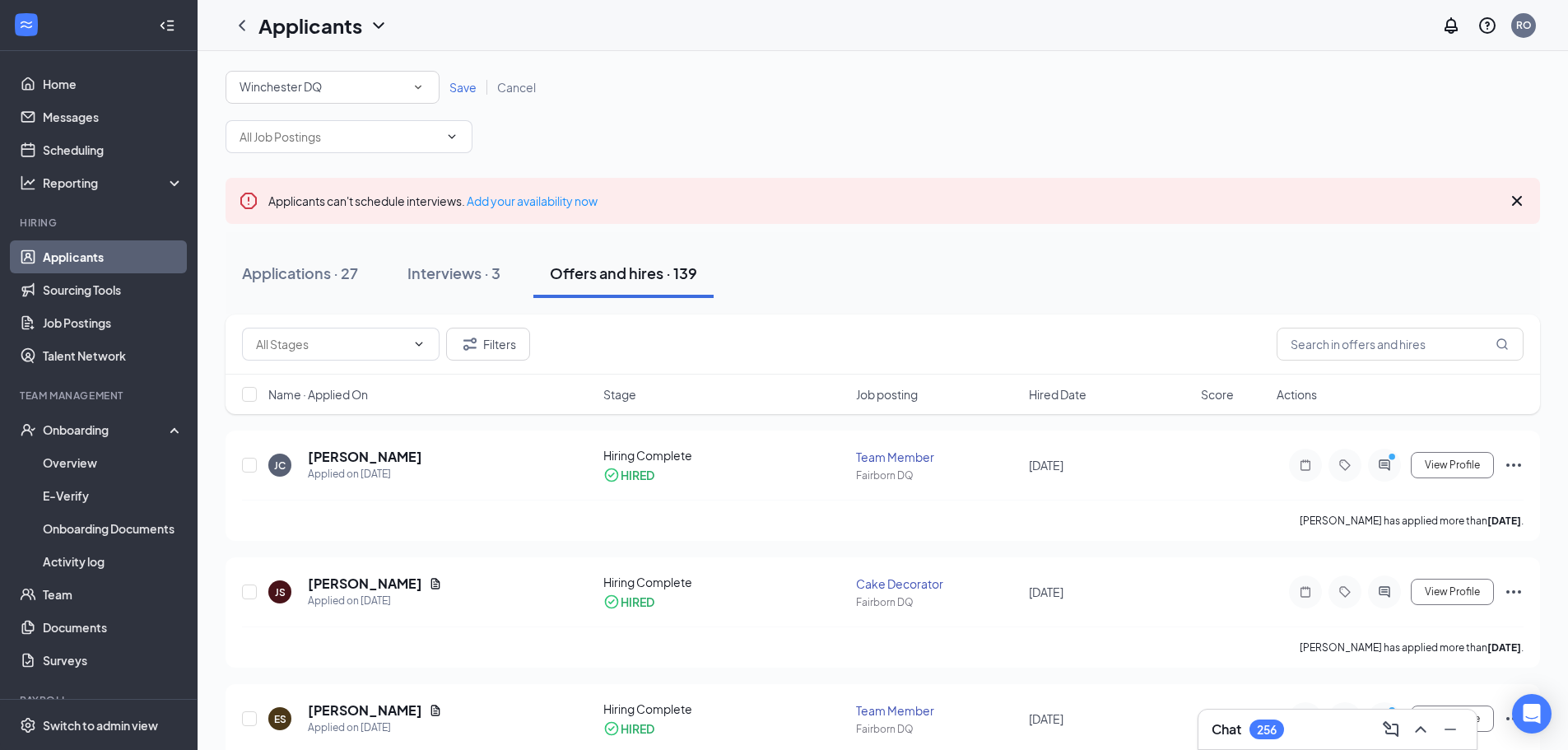
click at [461, 84] on span "Save" at bounding box center [463, 87] width 27 height 14
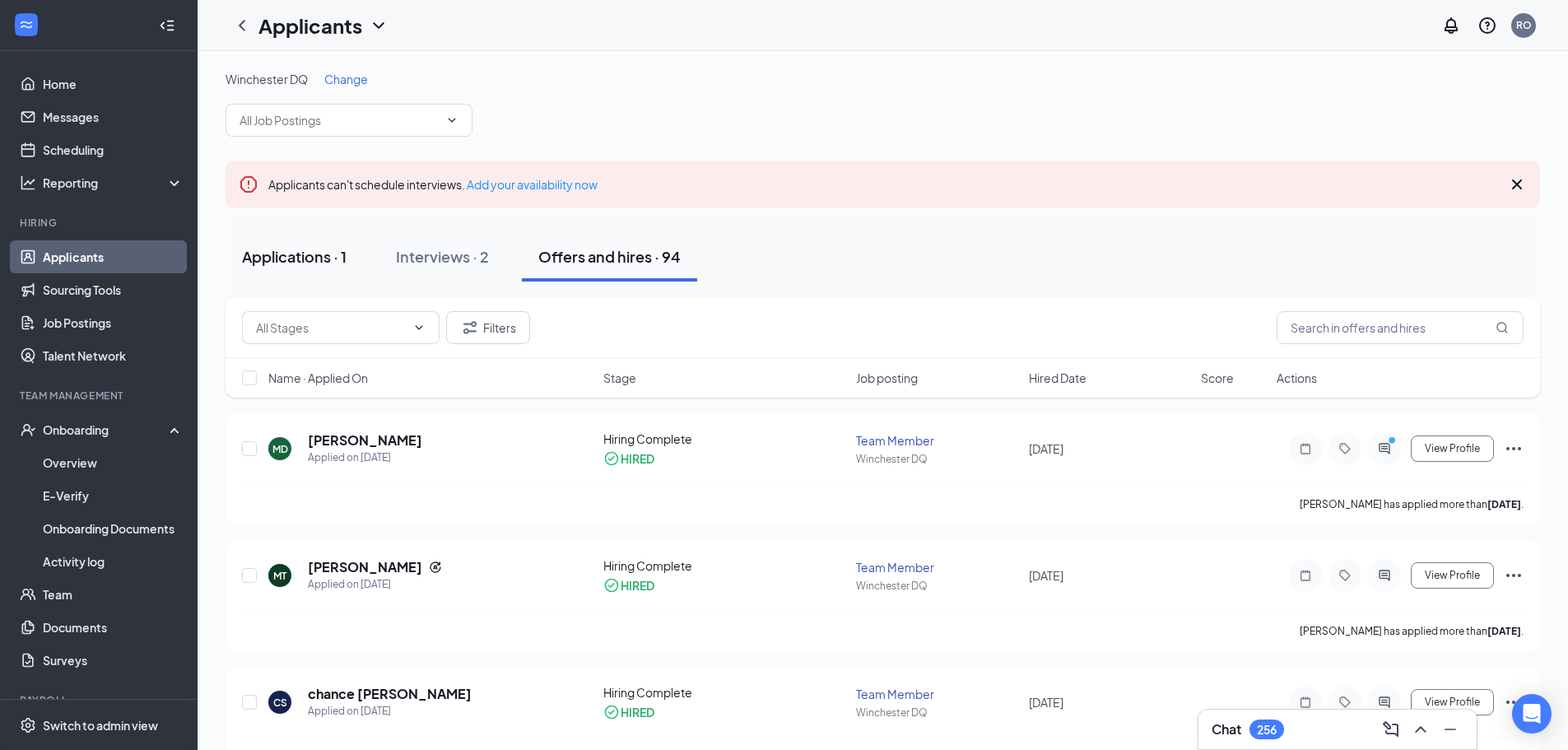
click at [298, 254] on div "Applications · 1" at bounding box center [294, 255] width 104 height 20
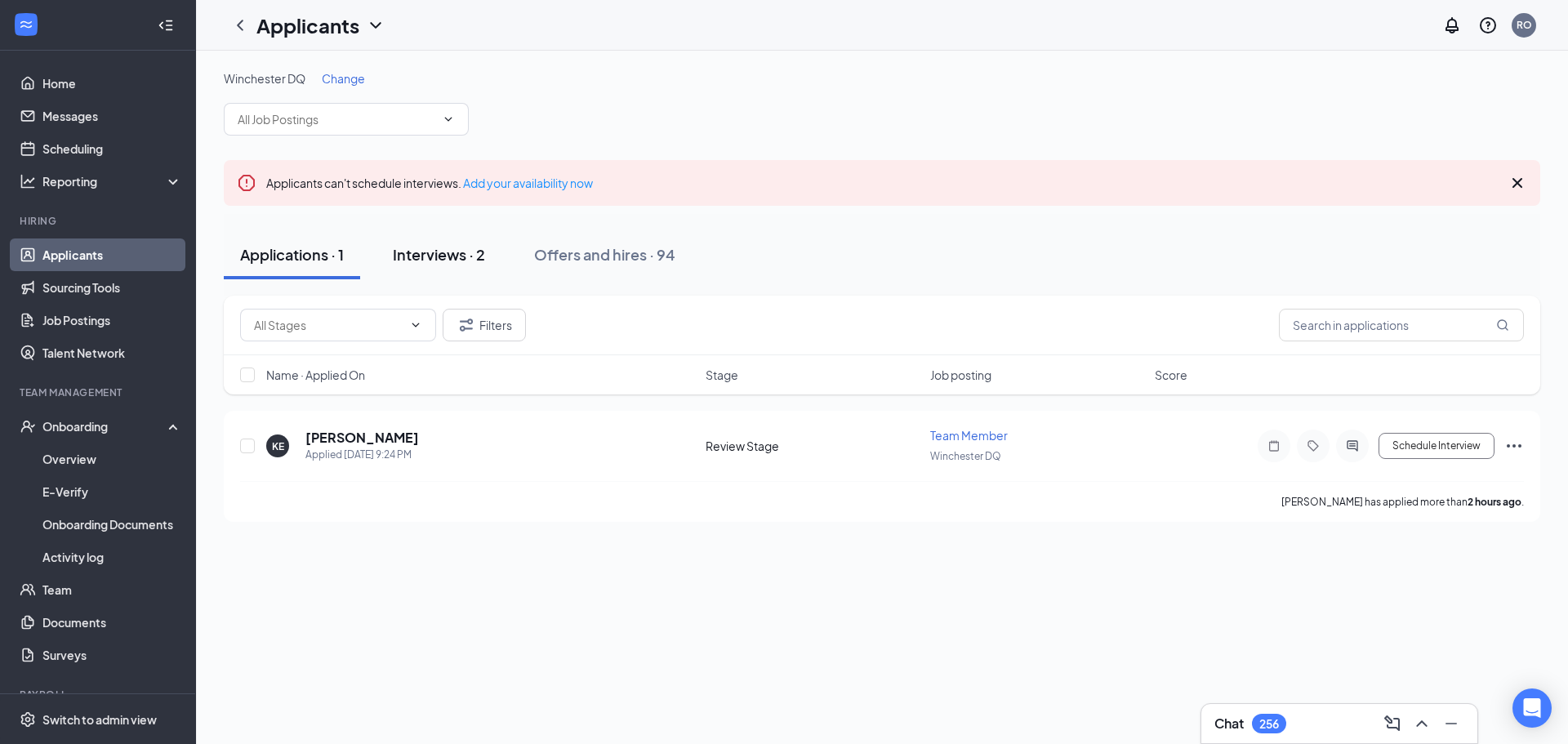
click at [475, 251] on div "Interviews · 2" at bounding box center [439, 253] width 93 height 20
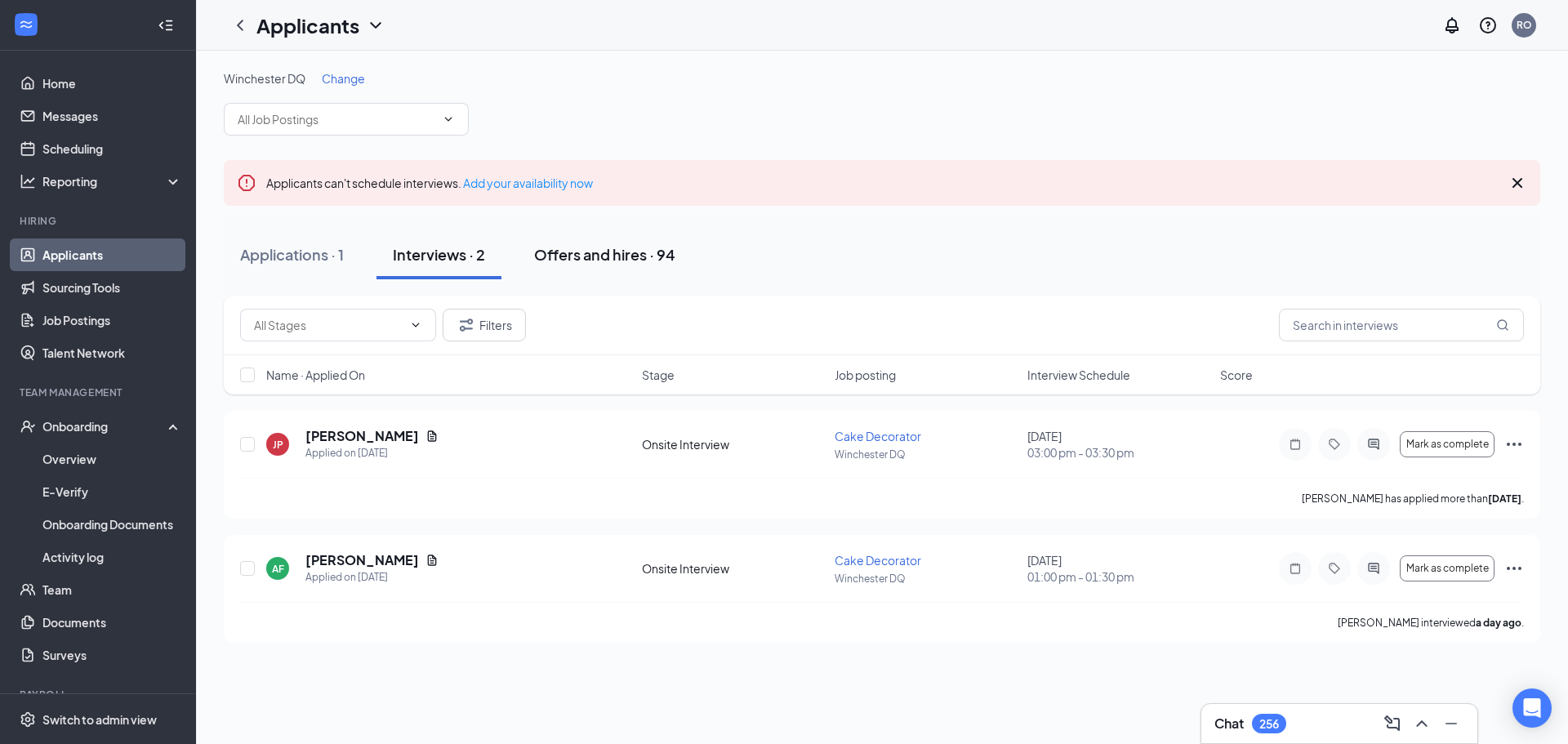
click at [622, 247] on div "Offers and hires · 94" at bounding box center [605, 253] width 142 height 20
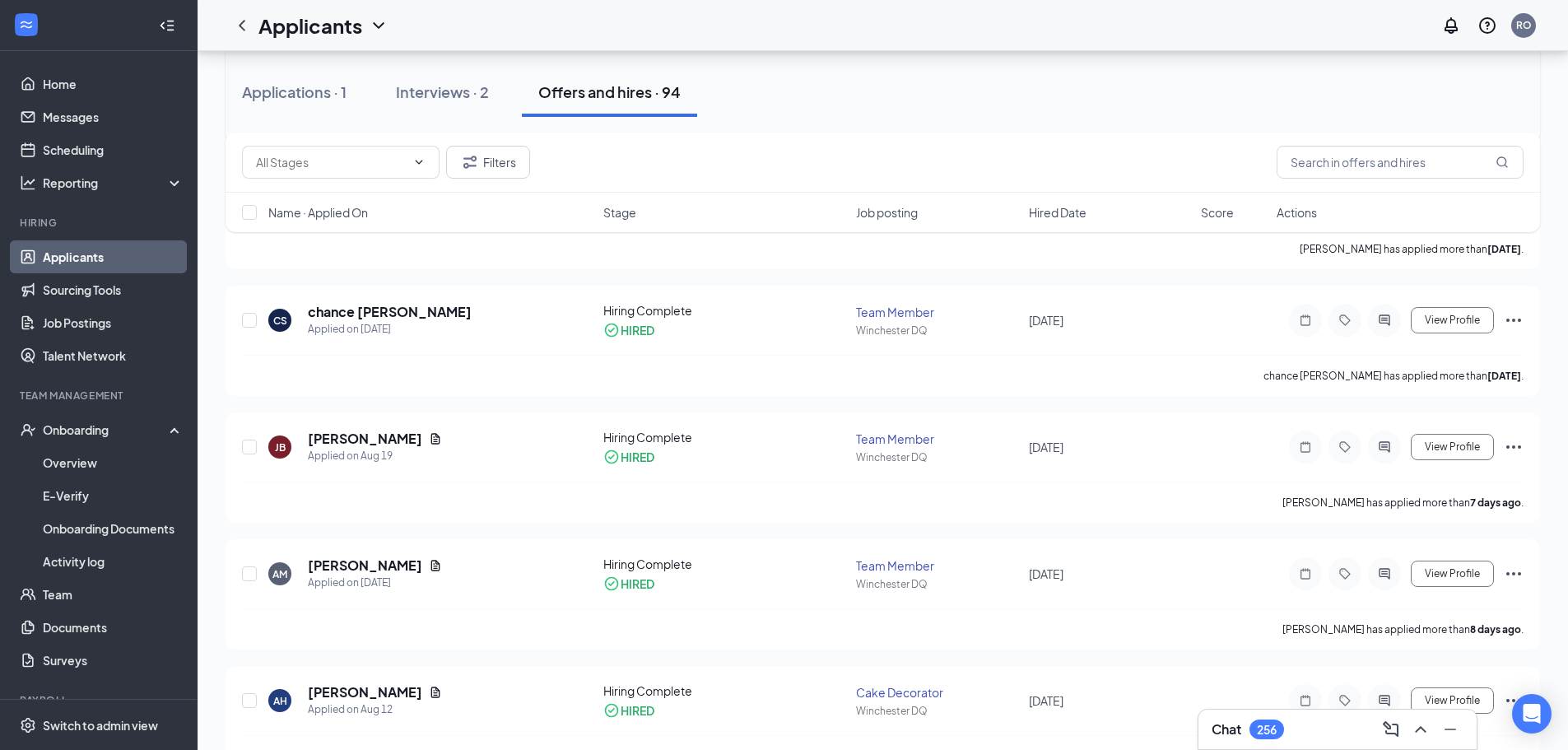
scroll to position [412, 0]
